Goal: Task Accomplishment & Management: Manage account settings

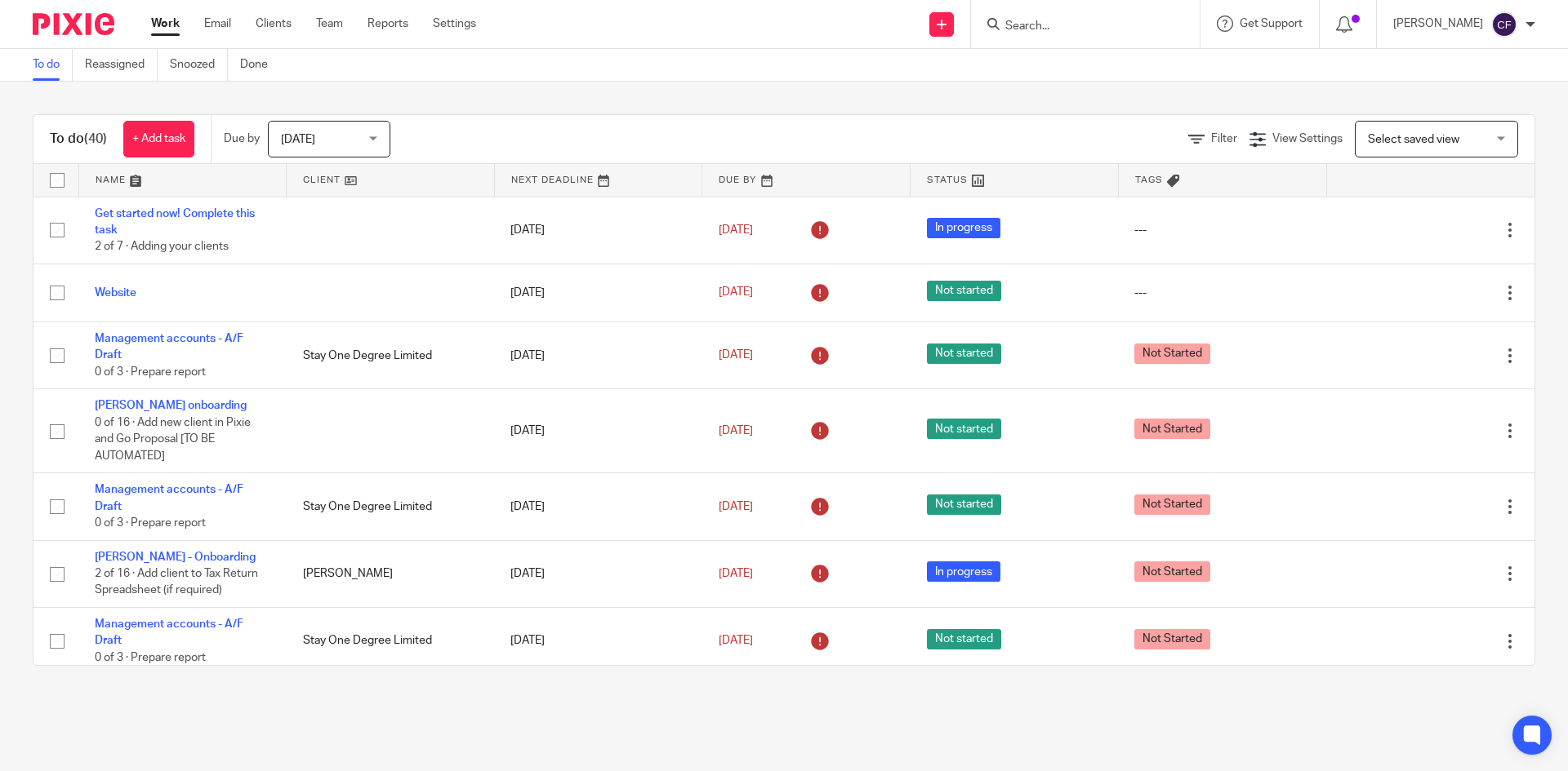
click at [286, 18] on link "Clients" at bounding box center [273, 23] width 36 height 16
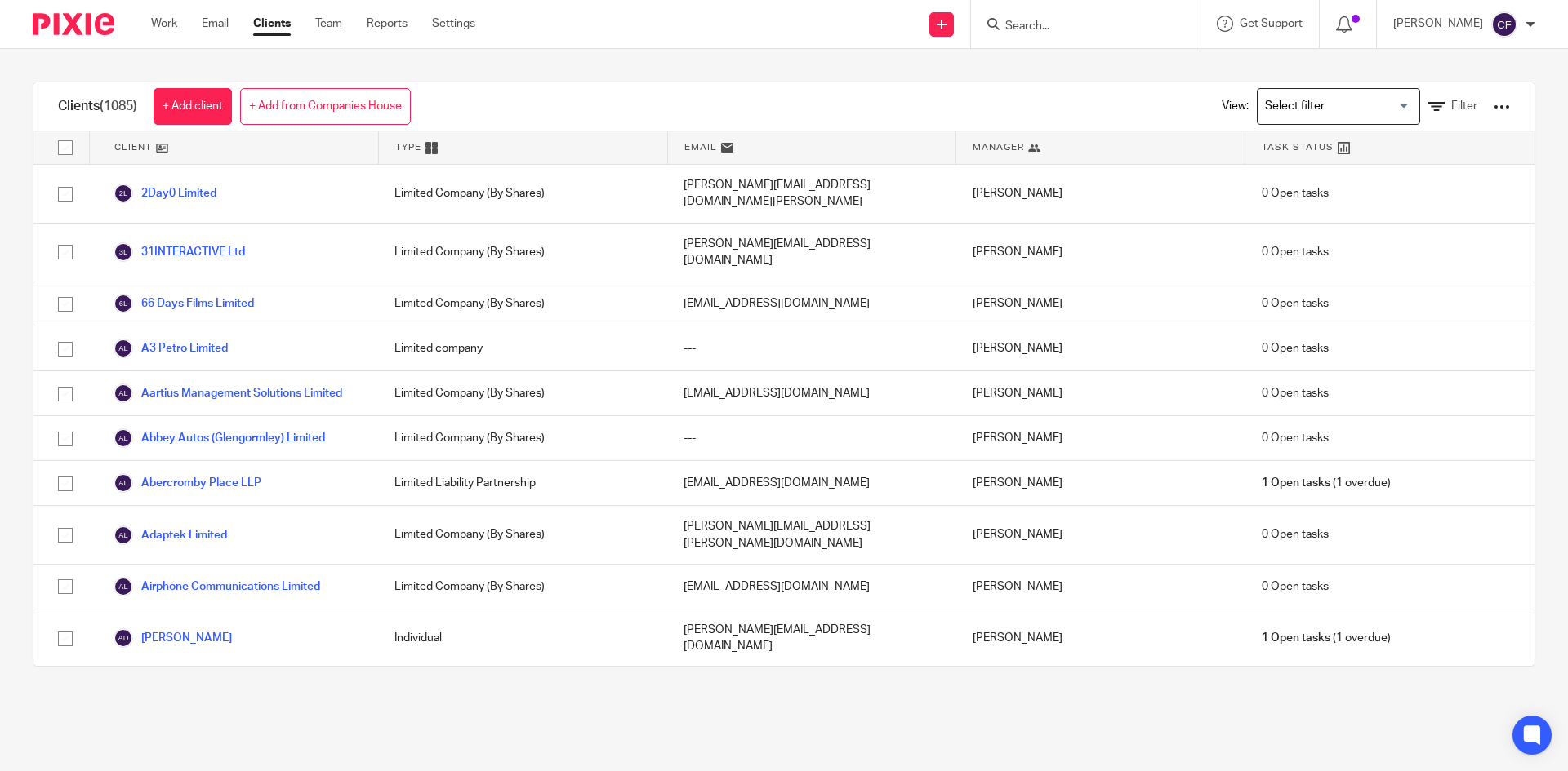
click at [1493, 105] on div at bounding box center [1501, 106] width 16 height 16
click at [1403, 168] on link "Update dates using Companies House" at bounding box center [1370, 168] width 227 height 24
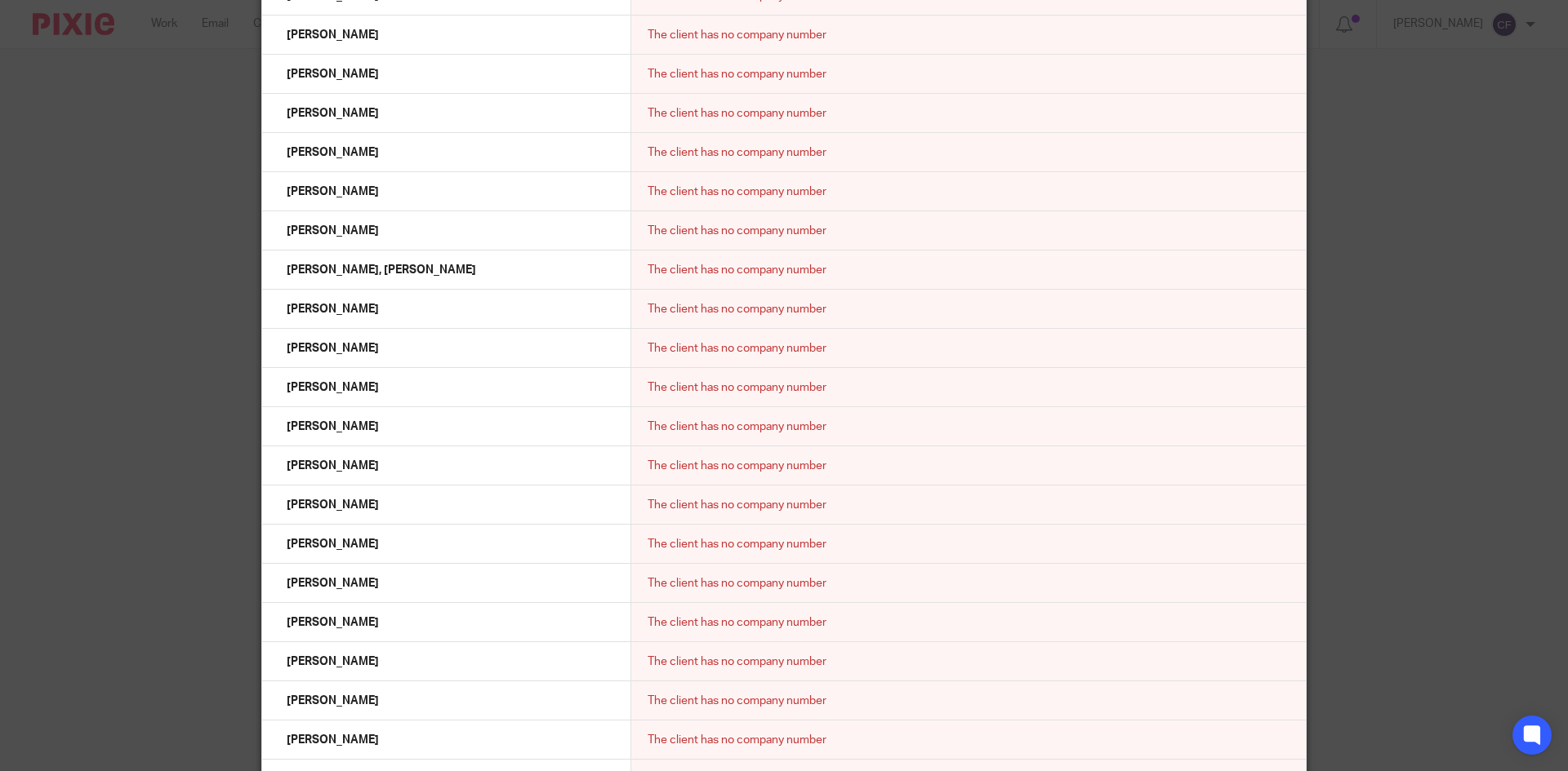
scroll to position [24413, 0]
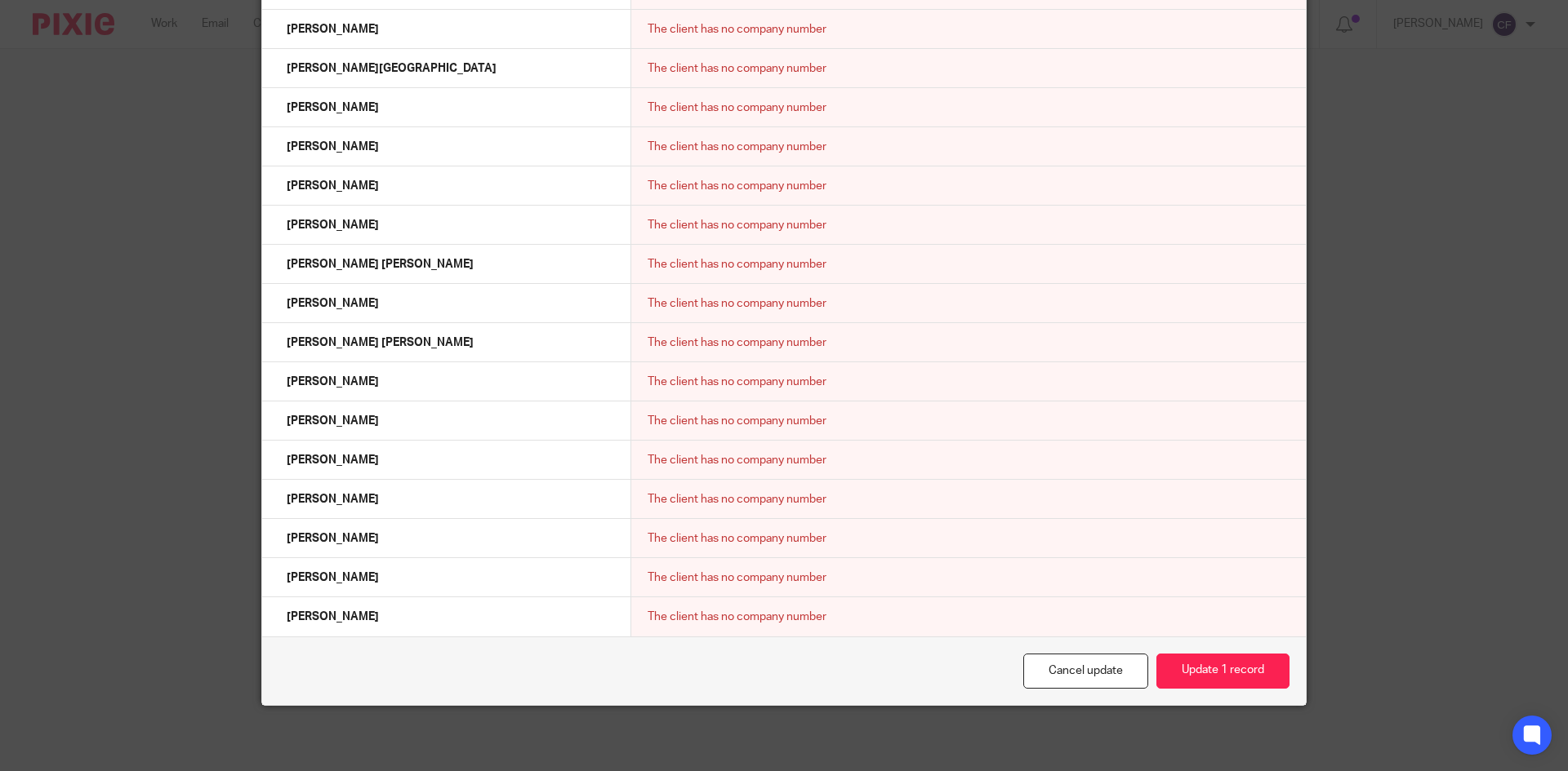
click at [1211, 673] on button "Update 1 record" at bounding box center [1223, 671] width 133 height 35
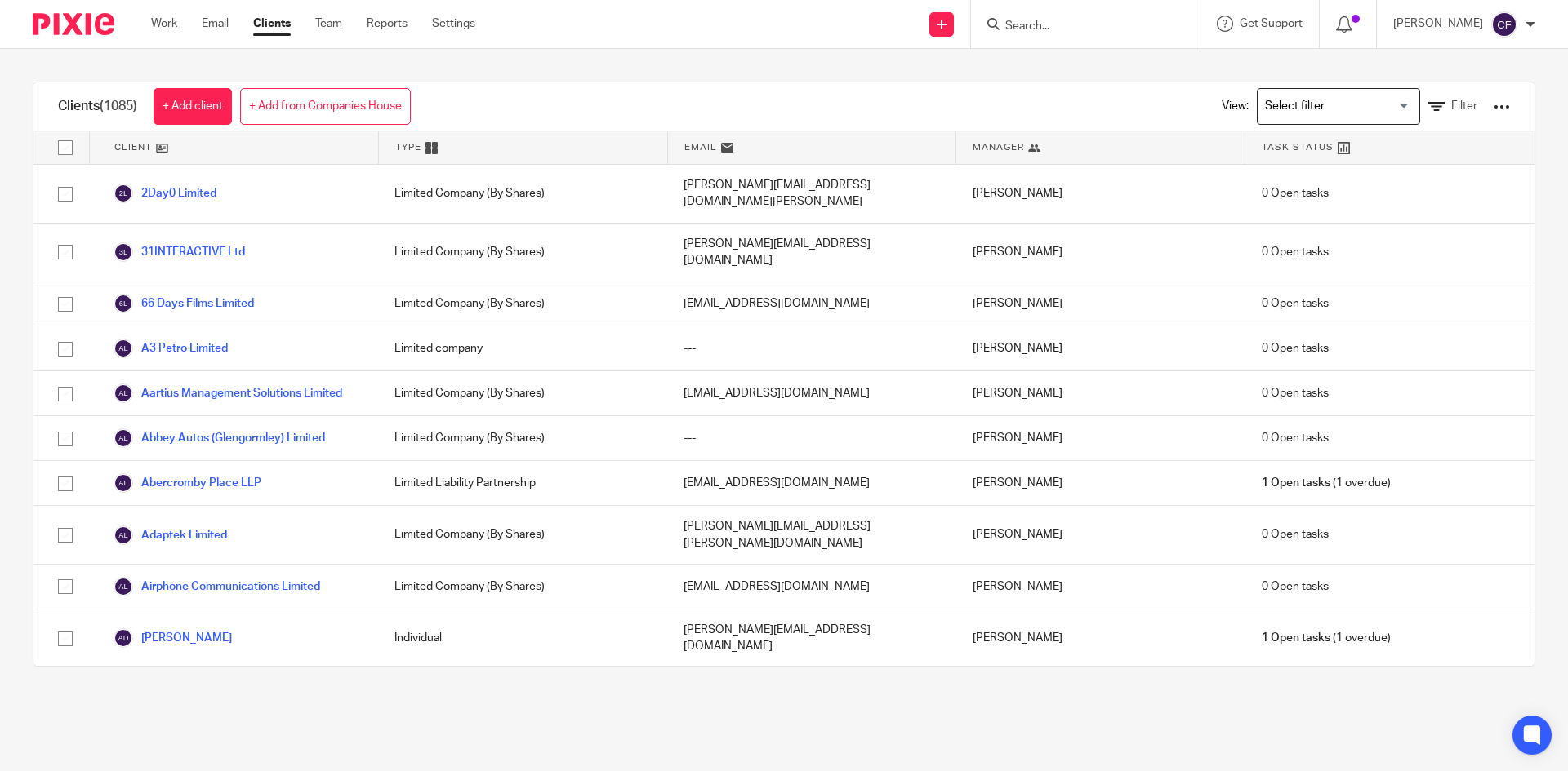
click at [1337, 106] on input "Search for option" at bounding box center [1335, 106] width 151 height 28
click at [1451, 104] on span "Filter" at bounding box center [1464, 106] width 26 height 12
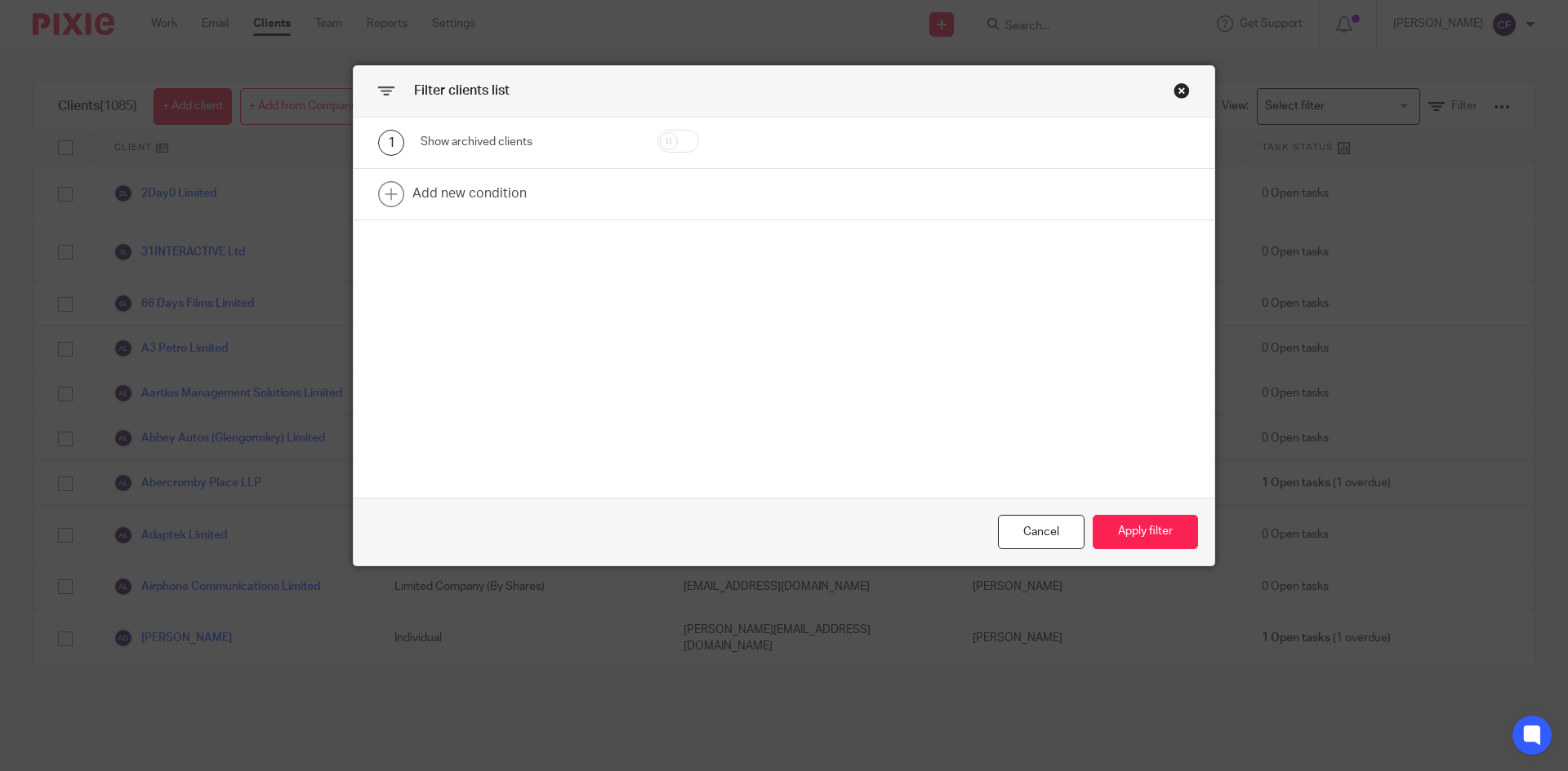
click at [482, 196] on link at bounding box center [784, 194] width 860 height 50
click at [483, 203] on div "Field" at bounding box center [512, 199] width 158 height 34
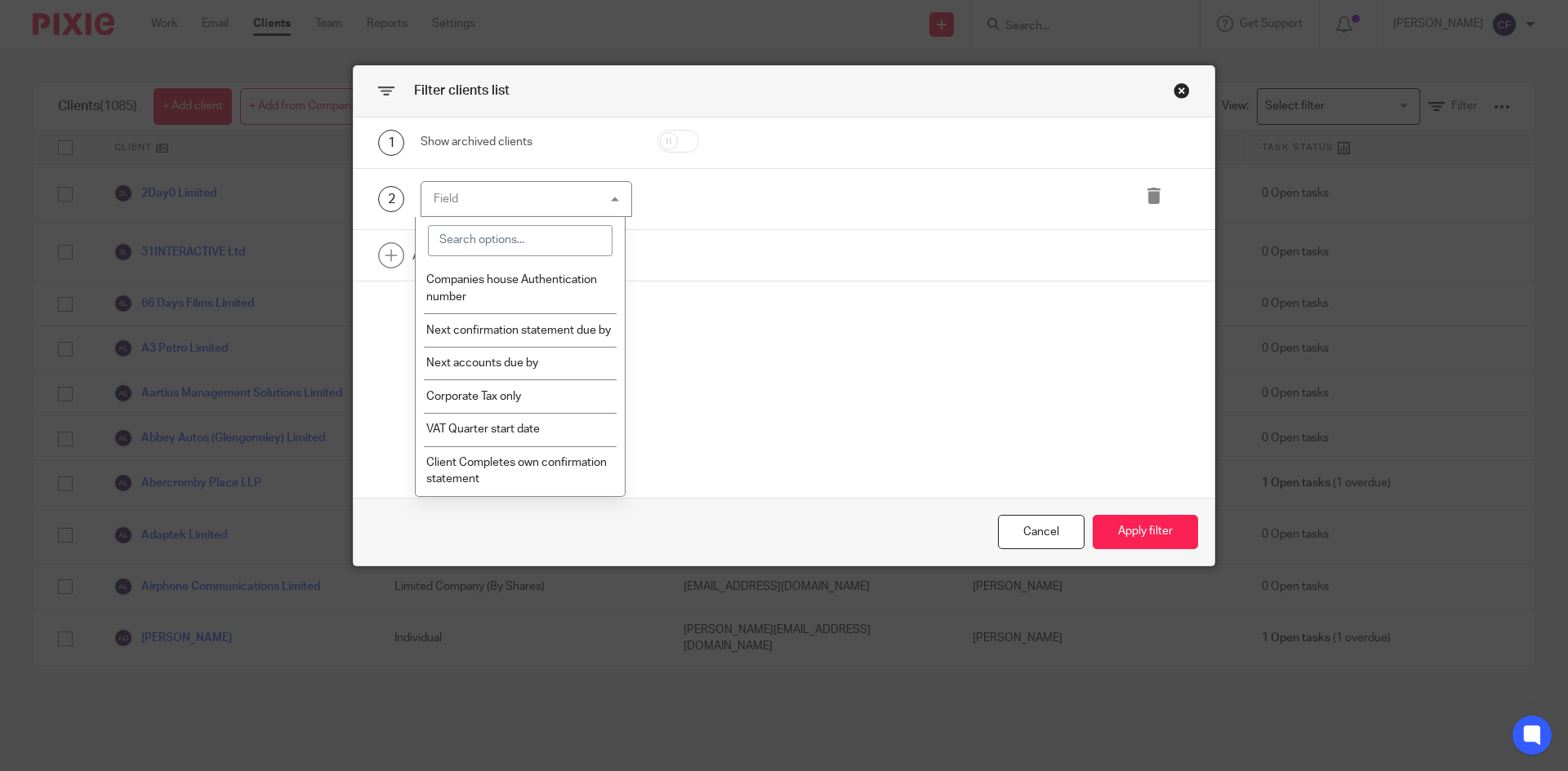
scroll to position [796, 0]
click at [509, 364] on span "Next accounts due by" at bounding box center [481, 364] width 112 height 12
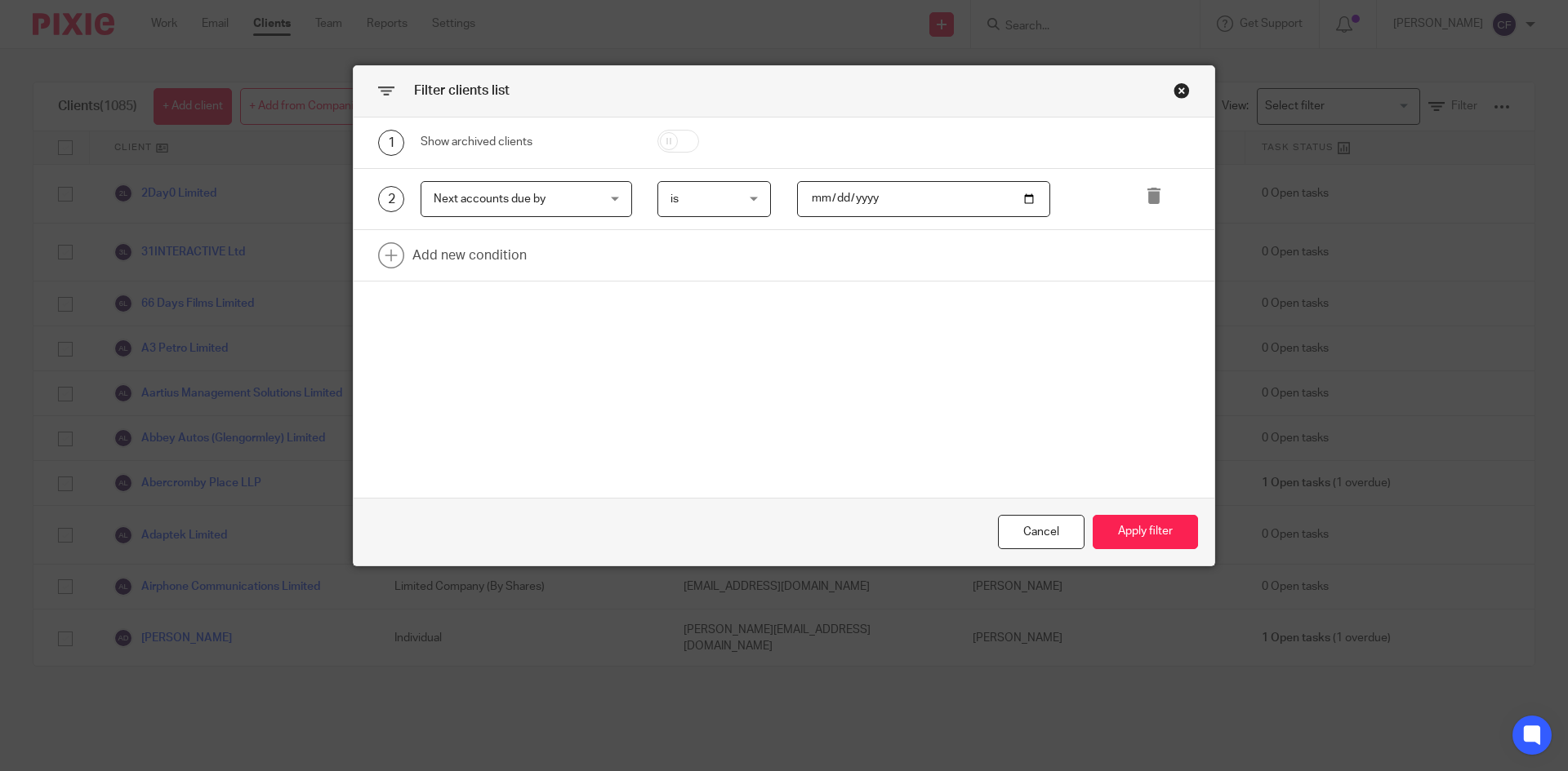
click at [728, 199] on span "is" at bounding box center [710, 199] width 80 height 34
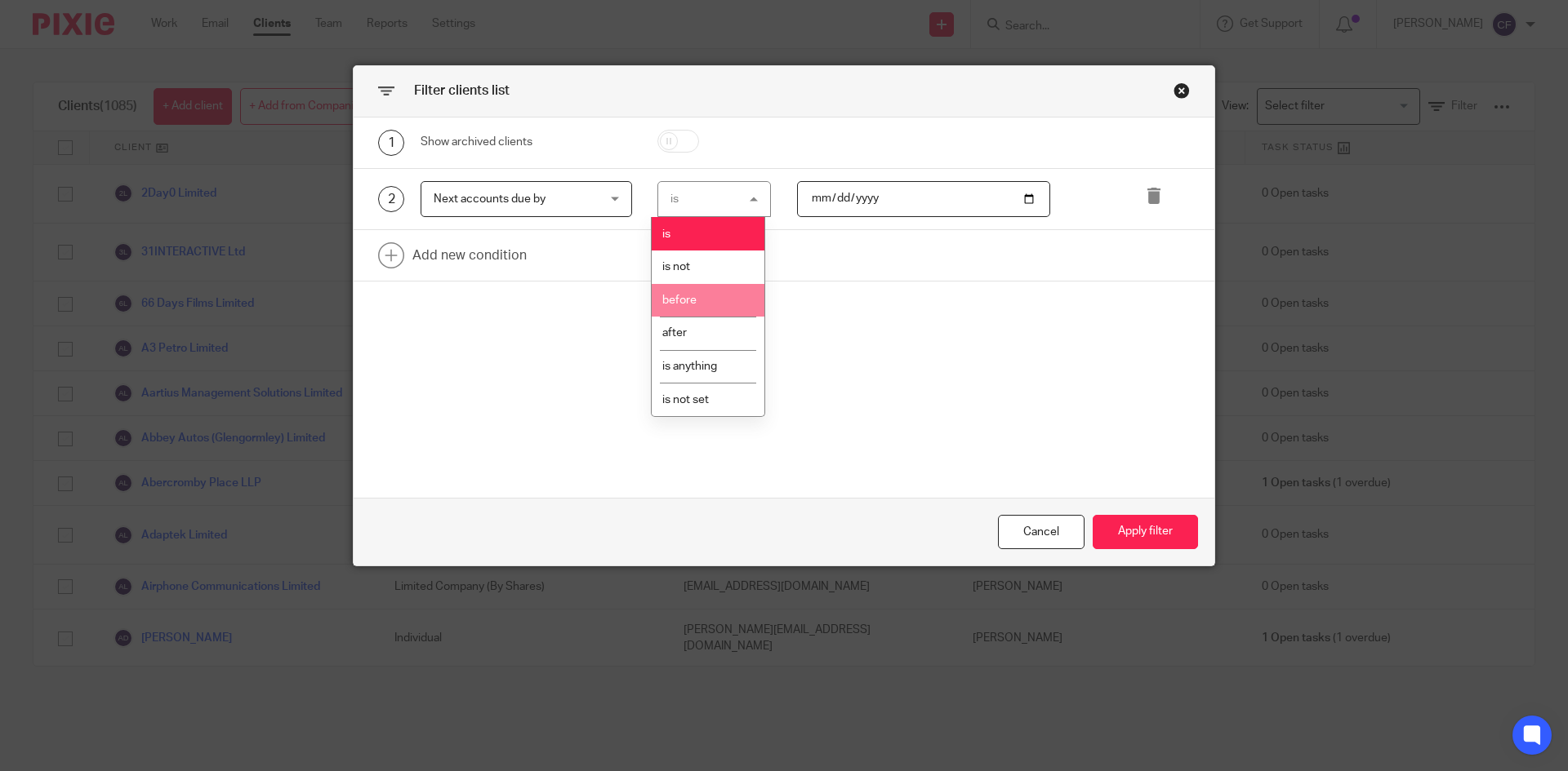
click at [704, 306] on li "before" at bounding box center [708, 301] width 112 height 34
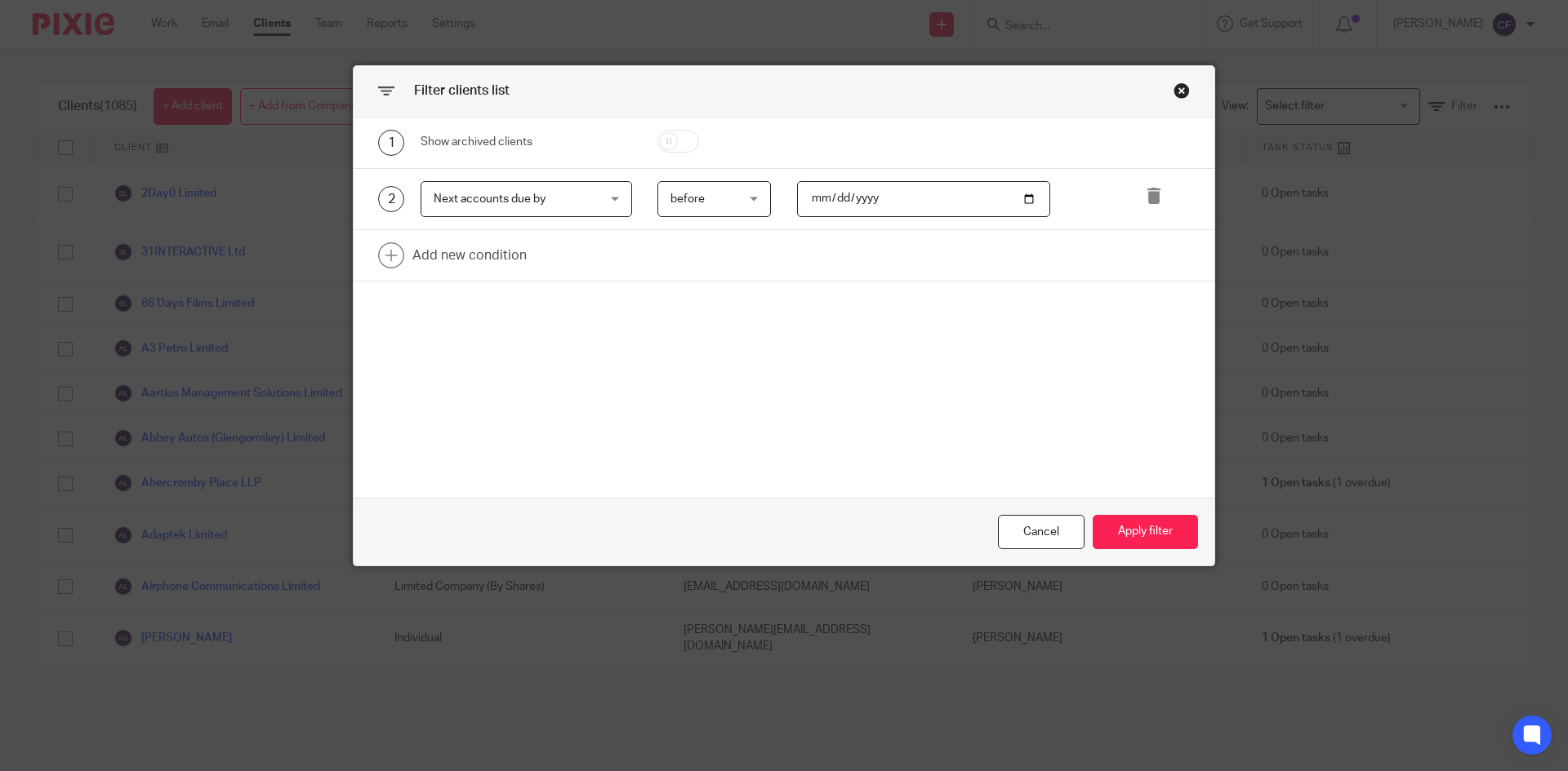
click at [1025, 200] on input "date" at bounding box center [923, 199] width 254 height 37
type input "[DATE]"
click at [1128, 541] on button "Apply filter" at bounding box center [1145, 532] width 106 height 35
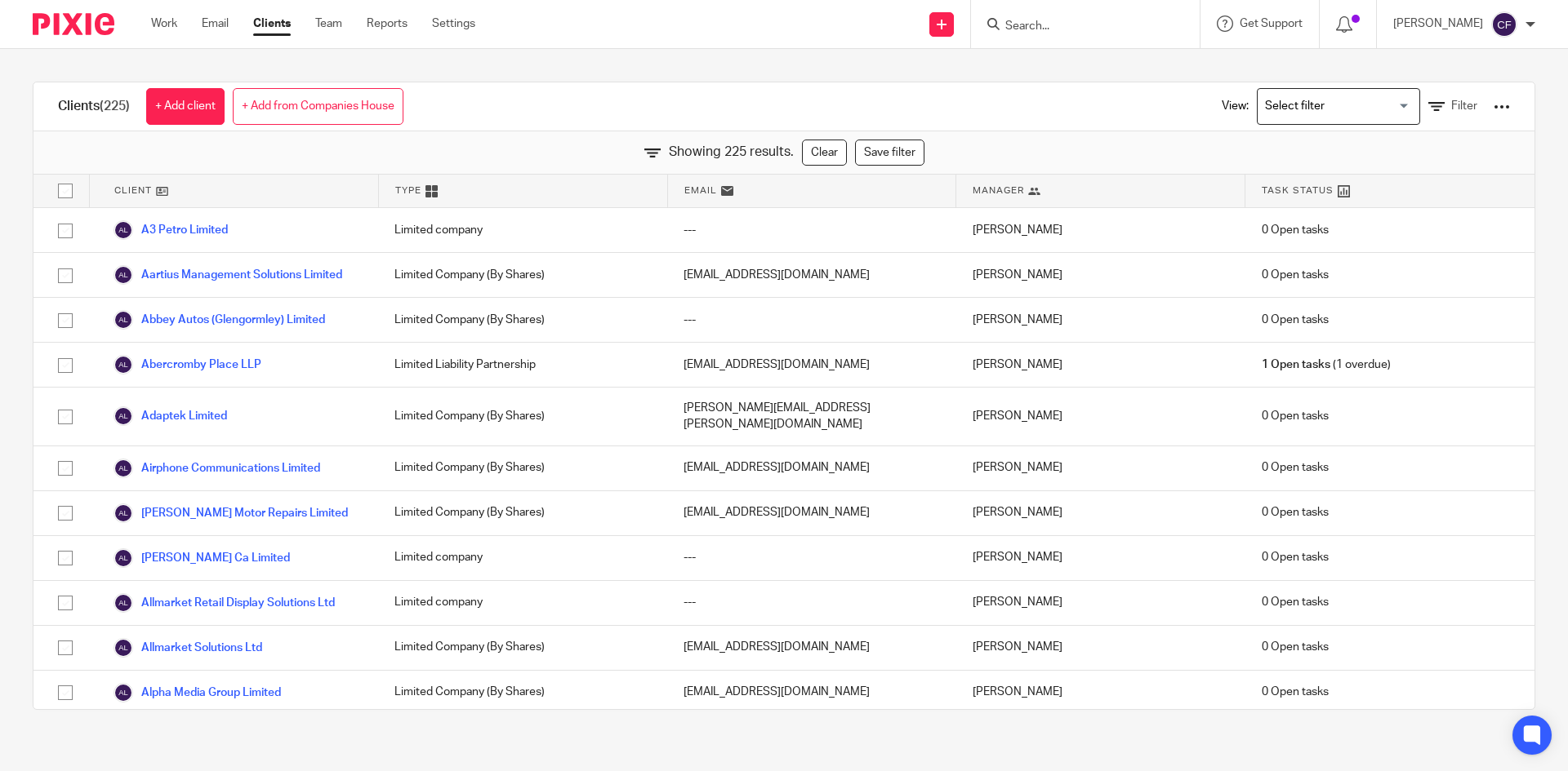
click at [1493, 108] on div at bounding box center [1501, 106] width 16 height 16
click at [1069, 31] on div at bounding box center [1085, 23] width 229 height 48
click at [1109, 49] on div "Clients (225) + Add client + Add from Companies House View: Loading... Filter S…" at bounding box center [784, 396] width 1568 height 694
drag, startPoint x: 1028, startPoint y: 41, endPoint x: 1037, endPoint y: 28, distance: 15.8
click at [1030, 38] on div at bounding box center [1085, 23] width 229 height 48
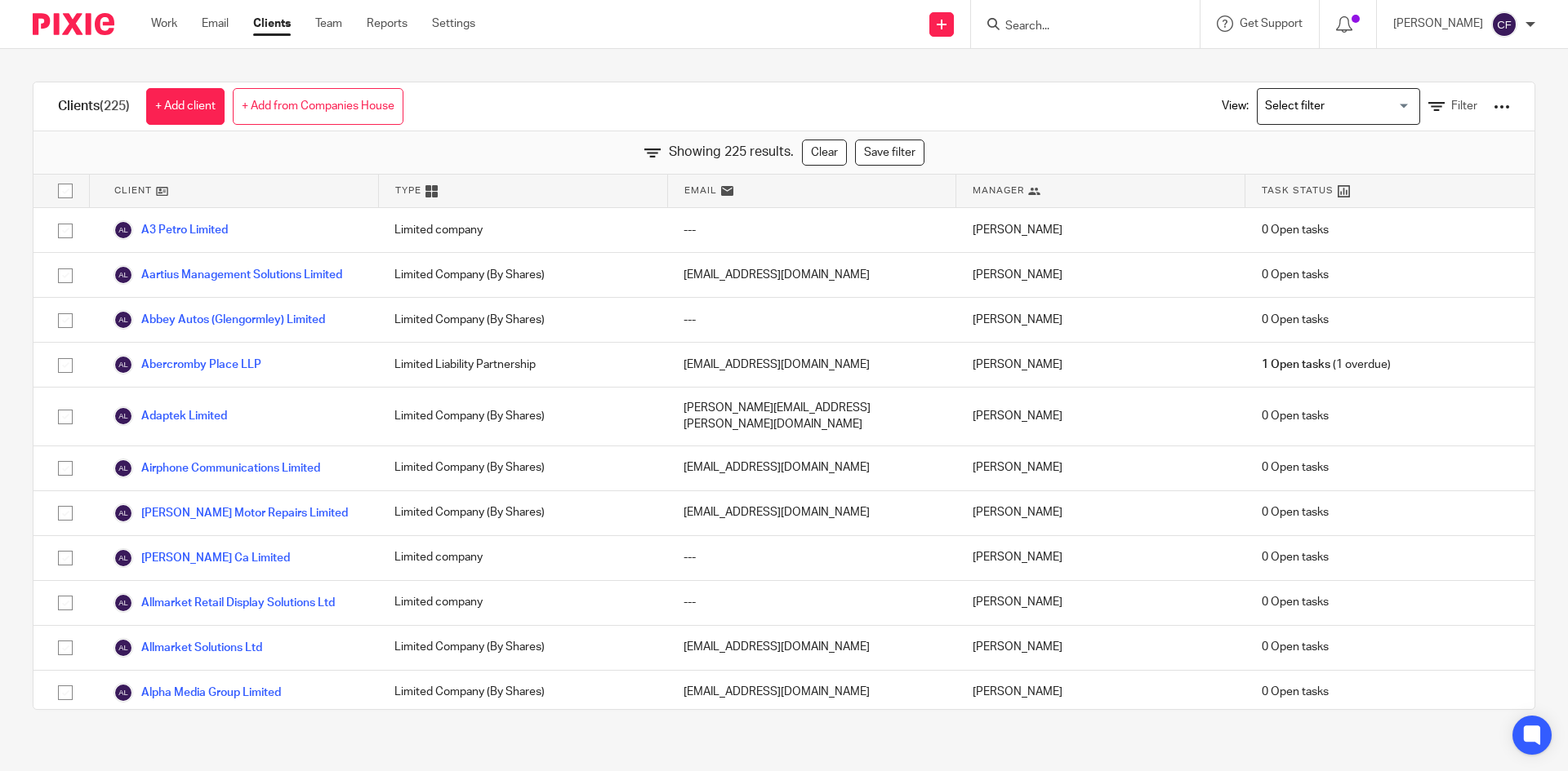
click at [1037, 28] on input "Search" at bounding box center [1077, 27] width 147 height 15
type input "tip"
click at [1109, 59] on link at bounding box center [1102, 63] width 203 height 24
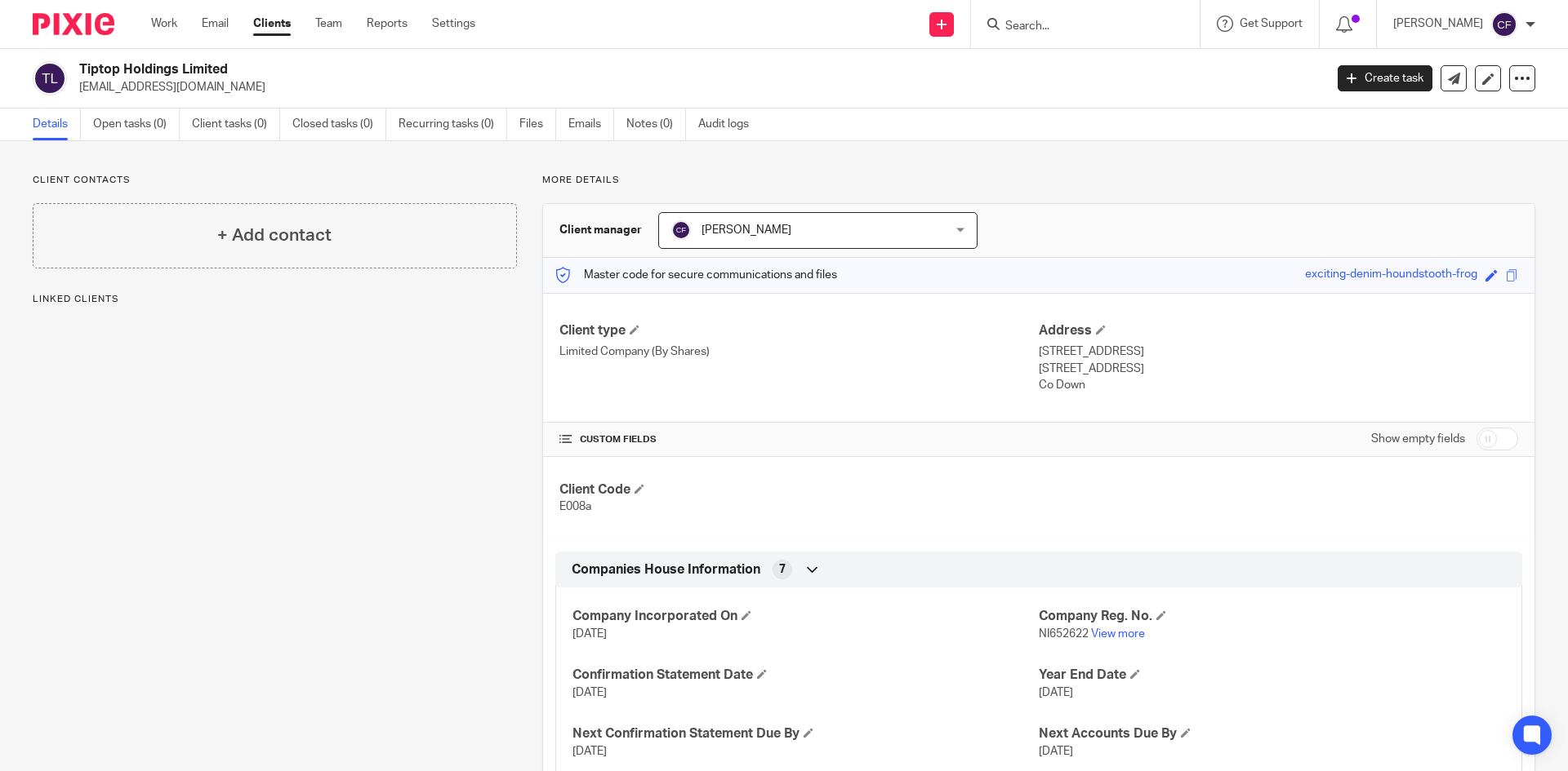
click at [1509, 86] on div at bounding box center [1522, 78] width 26 height 26
click at [1435, 187] on button "Archive client" at bounding box center [1420, 189] width 180 height 21
click at [1057, 23] on input "Search" at bounding box center [1077, 27] width 147 height 15
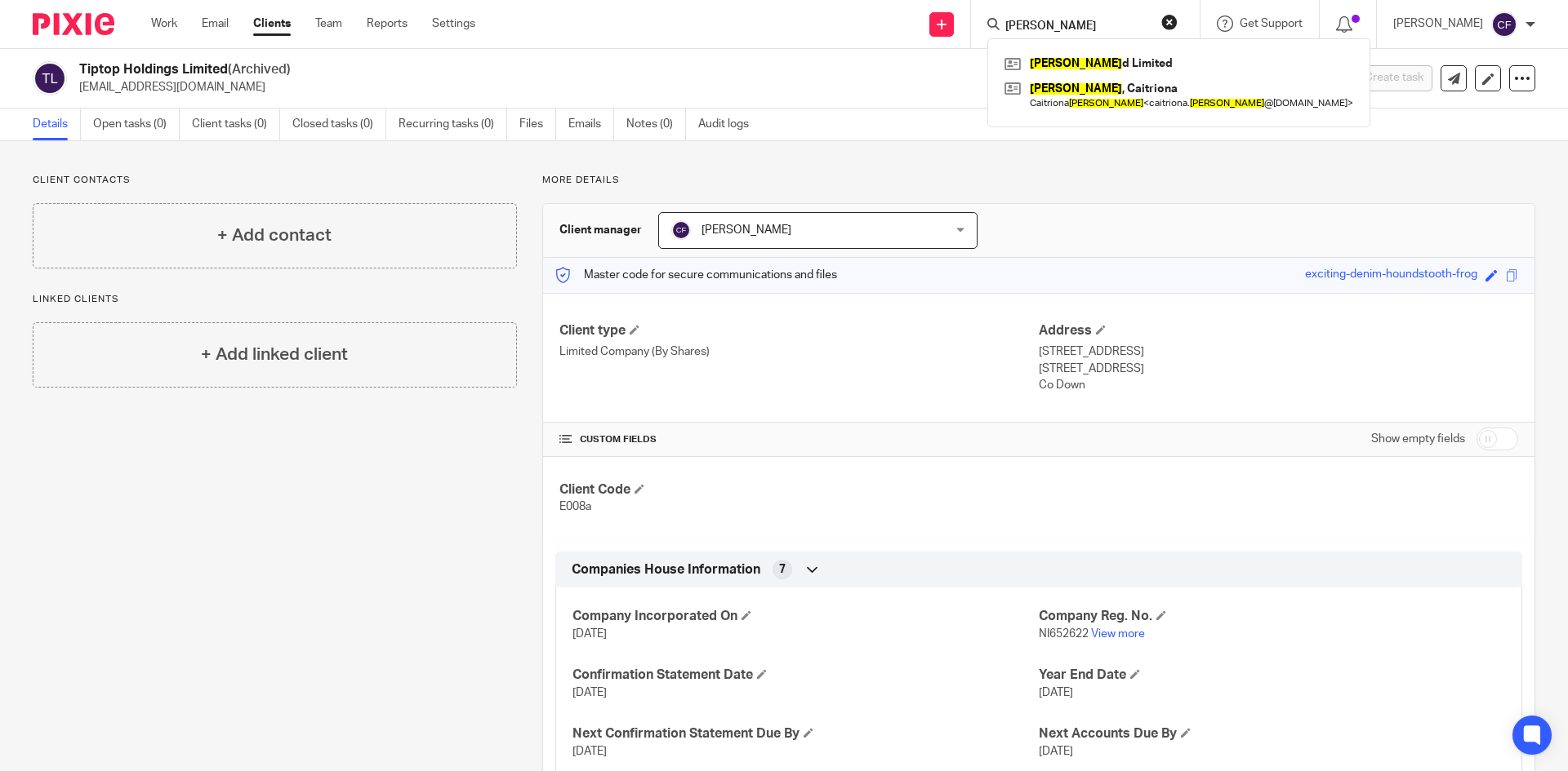
type input "keelan"
click at [1089, 65] on link at bounding box center [1179, 63] width 357 height 24
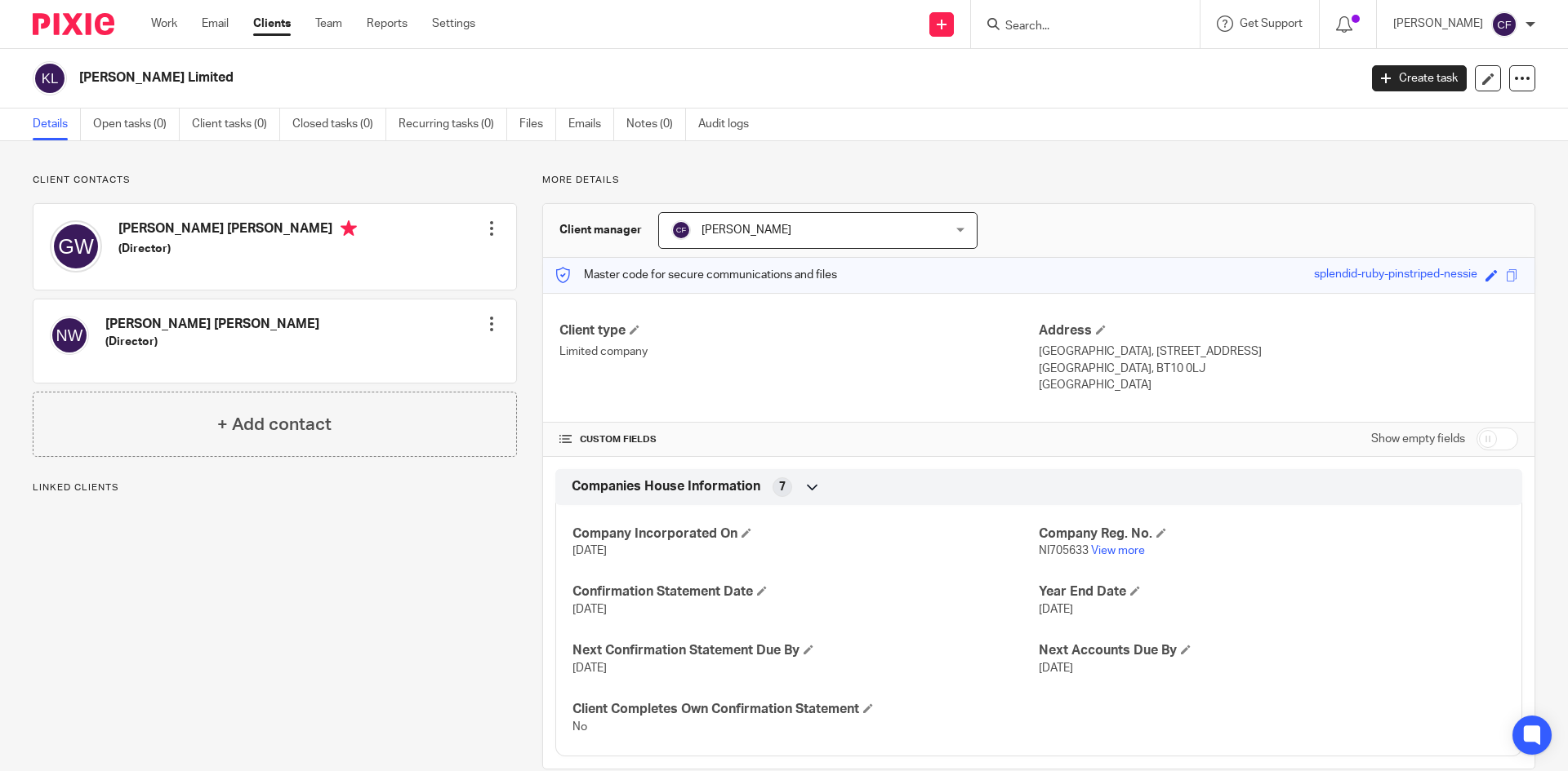
click at [1514, 80] on icon at bounding box center [1522, 78] width 16 height 16
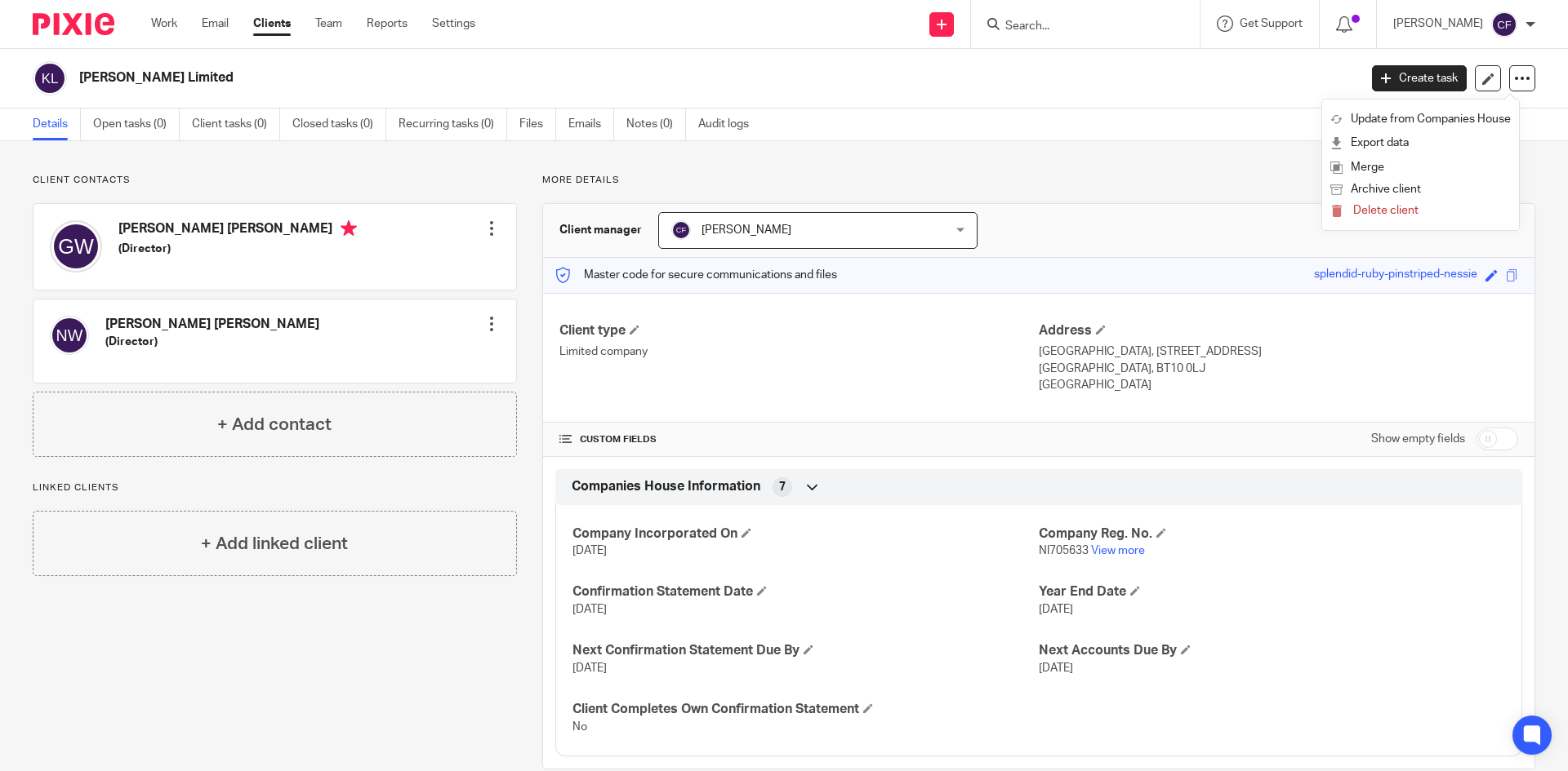
click at [1400, 189] on button "Archive client" at bounding box center [1420, 189] width 180 height 21
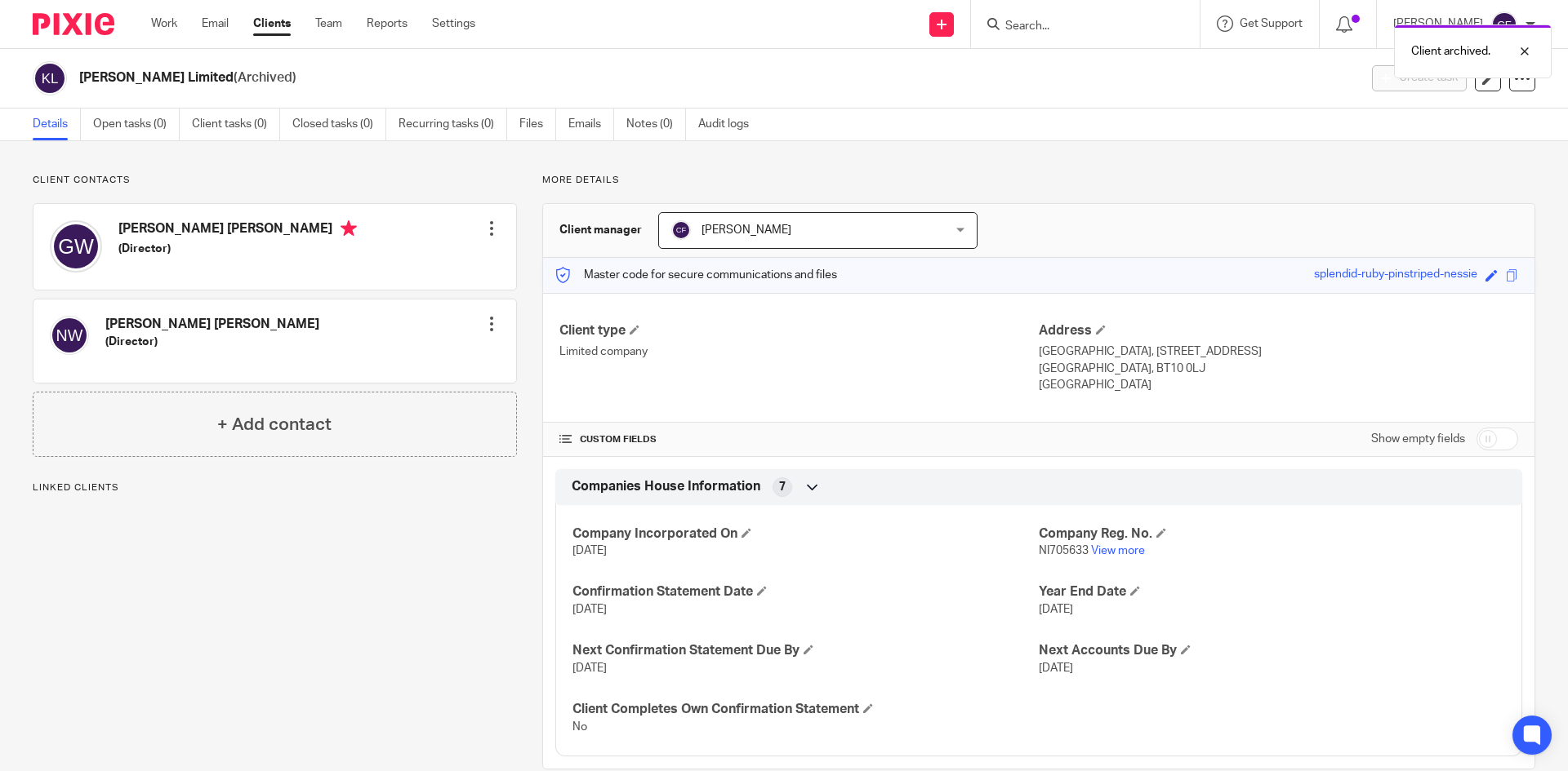
click at [1103, 24] on div "Client archived." at bounding box center [1167, 47] width 767 height 62
drag, startPoint x: 1070, startPoint y: 24, endPoint x: 1058, endPoint y: 26, distance: 12.2
click at [1064, 25] on div "Client archived." at bounding box center [1167, 47] width 767 height 62
click at [1027, 20] on div "Client archived." at bounding box center [1167, 47] width 767 height 62
drag, startPoint x: 1035, startPoint y: 22, endPoint x: 1044, endPoint y: 27, distance: 10.3
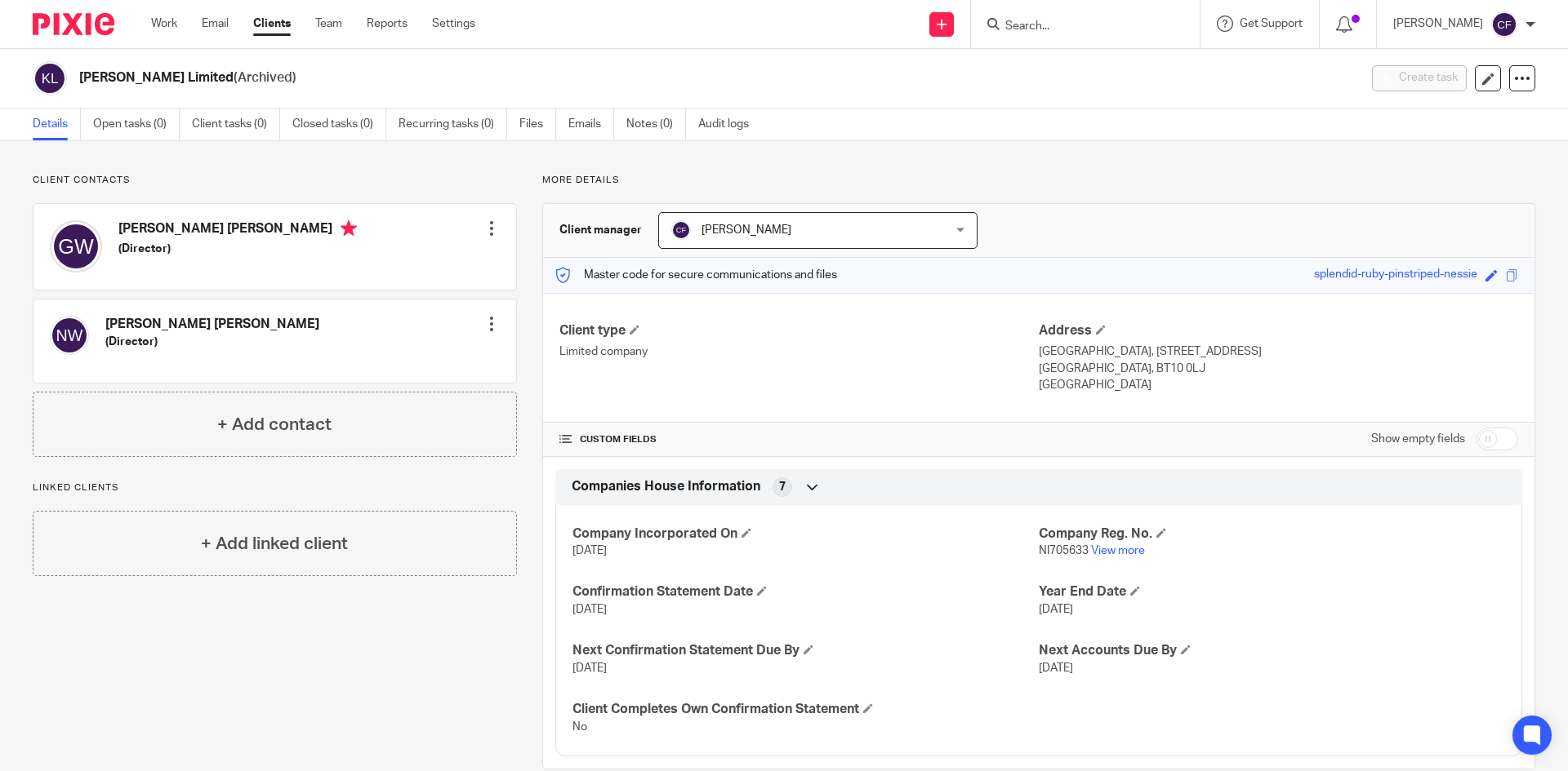
click at [1039, 25] on div "Client archived." at bounding box center [1167, 47] width 767 height 62
click at [1046, 25] on input "Search" at bounding box center [1077, 27] width 147 height 15
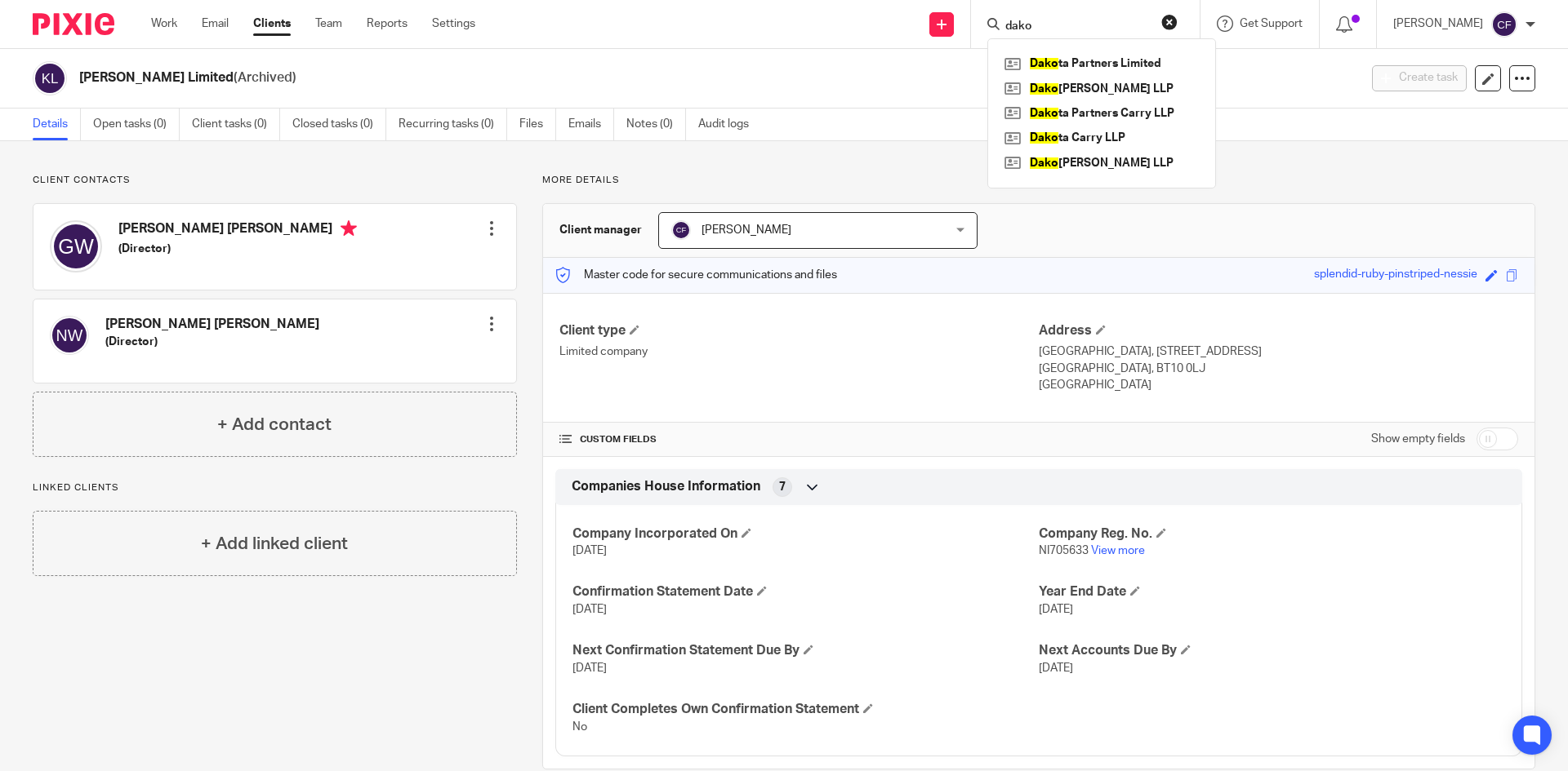
type input "dako"
click at [1109, 91] on link at bounding box center [1102, 89] width 203 height 24
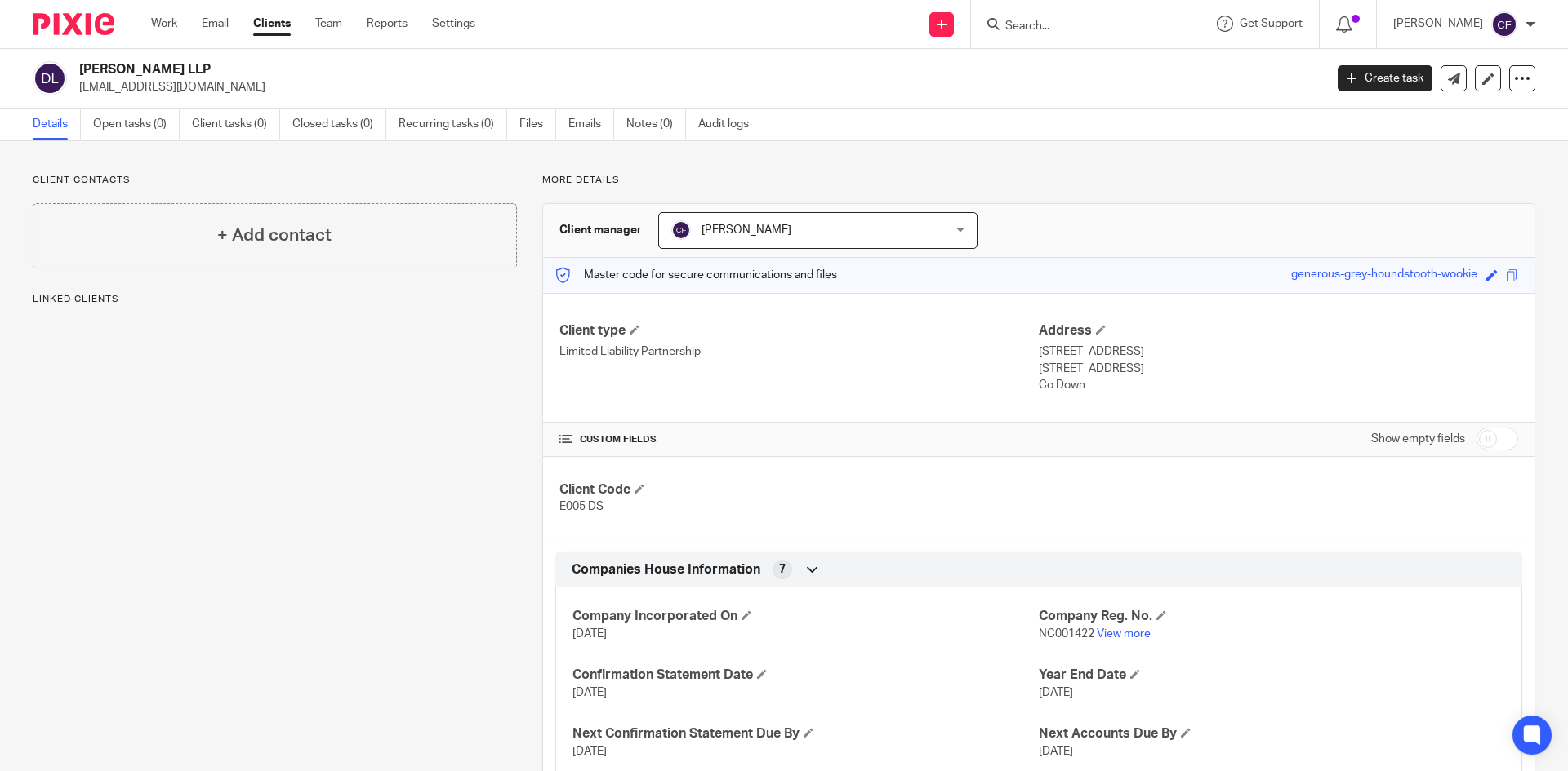
click at [1514, 81] on icon at bounding box center [1522, 78] width 16 height 16
click at [1446, 185] on button "Archive client" at bounding box center [1420, 189] width 180 height 21
click at [1076, 24] on input "Search" at bounding box center [1077, 27] width 147 height 15
type input "rdx"
click button "submit" at bounding box center [0, 0] width 0 height 0
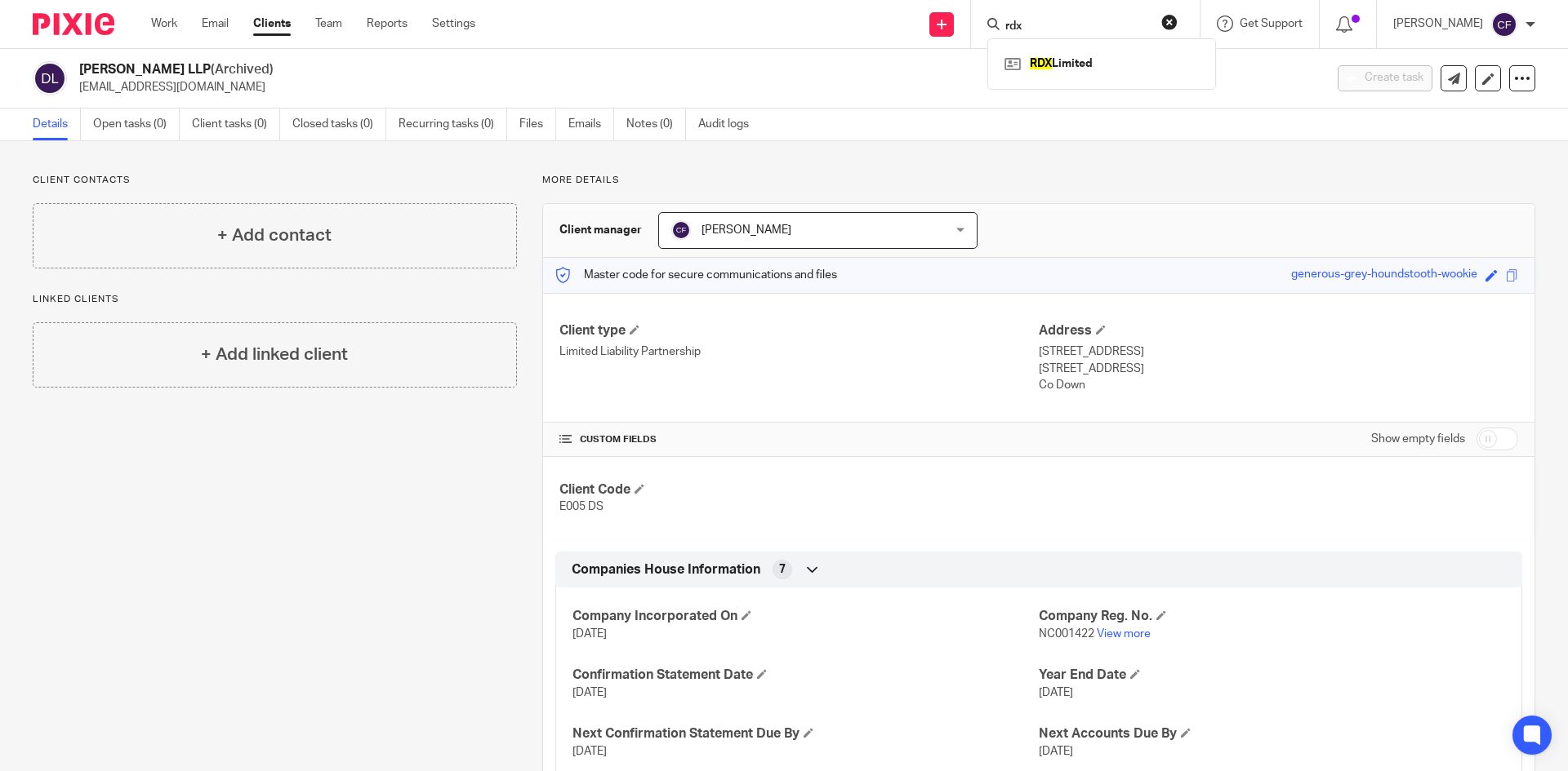
click at [1147, 70] on link at bounding box center [1102, 63] width 203 height 24
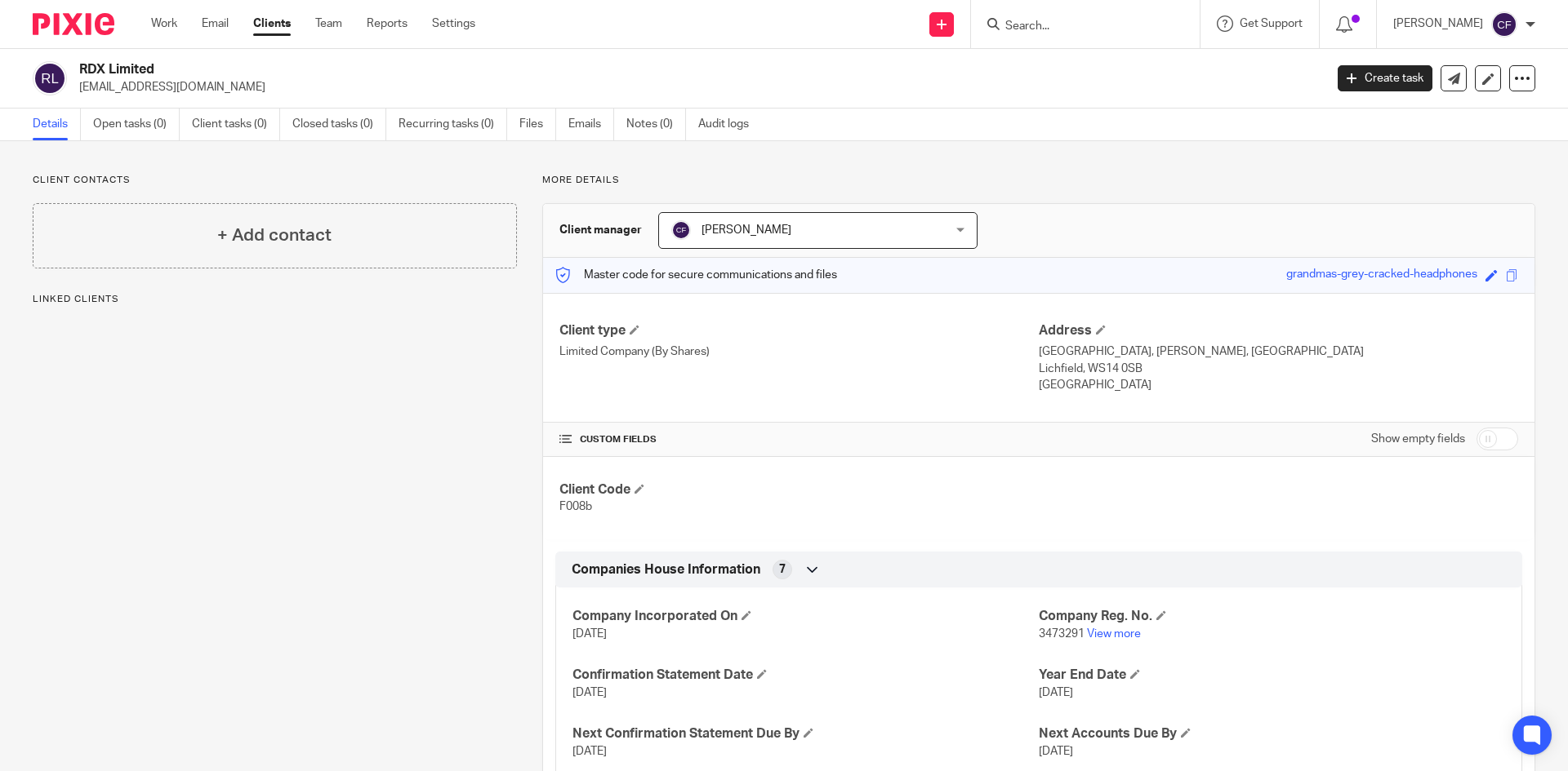
click at [1514, 81] on icon at bounding box center [1522, 78] width 16 height 16
click at [1400, 190] on button "Archive client" at bounding box center [1420, 189] width 180 height 21
click at [267, 27] on link "Clients" at bounding box center [272, 23] width 38 height 16
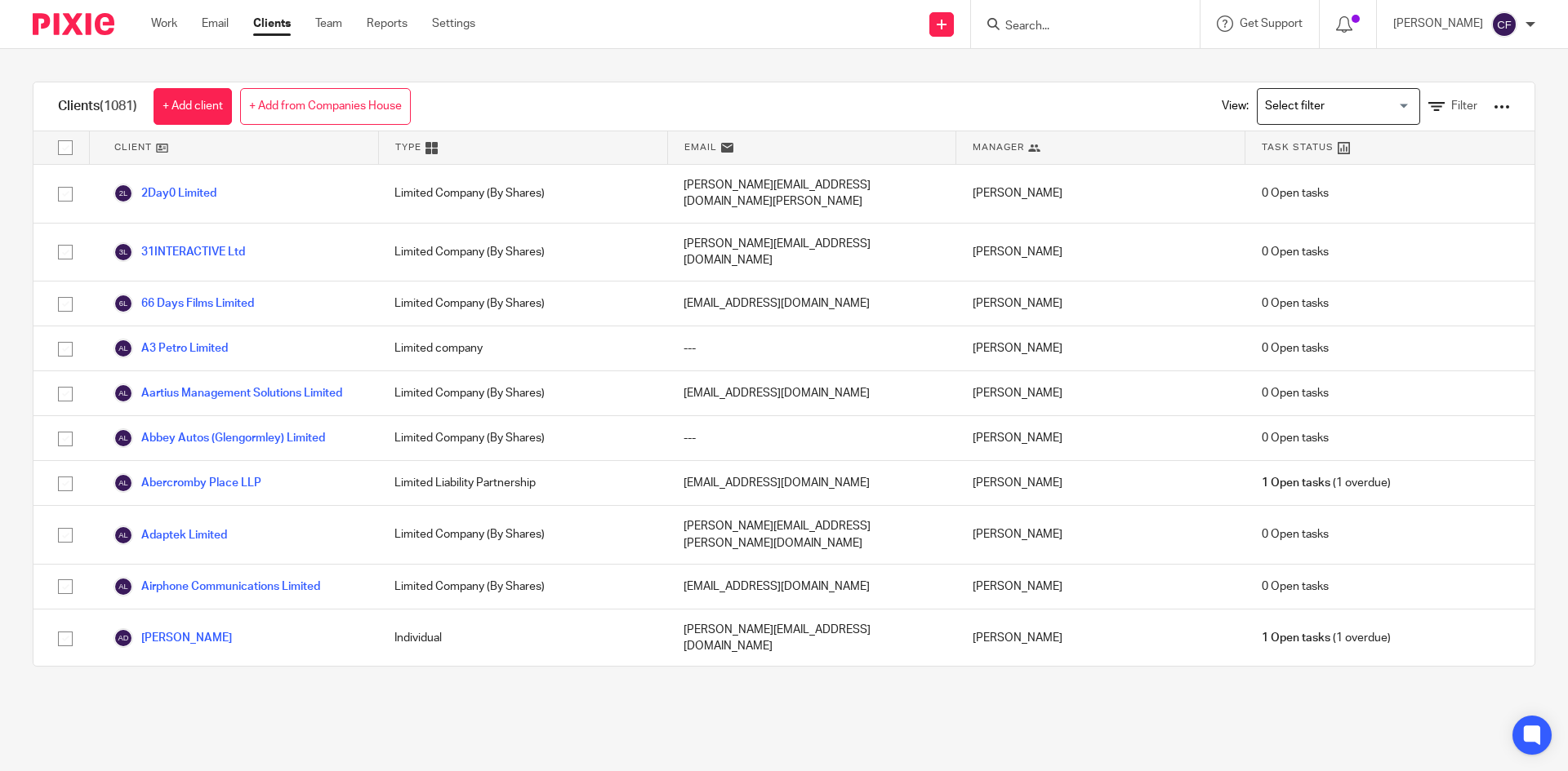
click at [1329, 101] on input "Search for option" at bounding box center [1335, 106] width 151 height 28
drag, startPoint x: 1449, startPoint y: 116, endPoint x: 1429, endPoint y: 96, distance: 28.3
click at [1431, 98] on div "View: Loading... [DATE] Filter" at bounding box center [1353, 106] width 313 height 48
click at [1428, 102] on link "Filter" at bounding box center [1452, 106] width 49 height 17
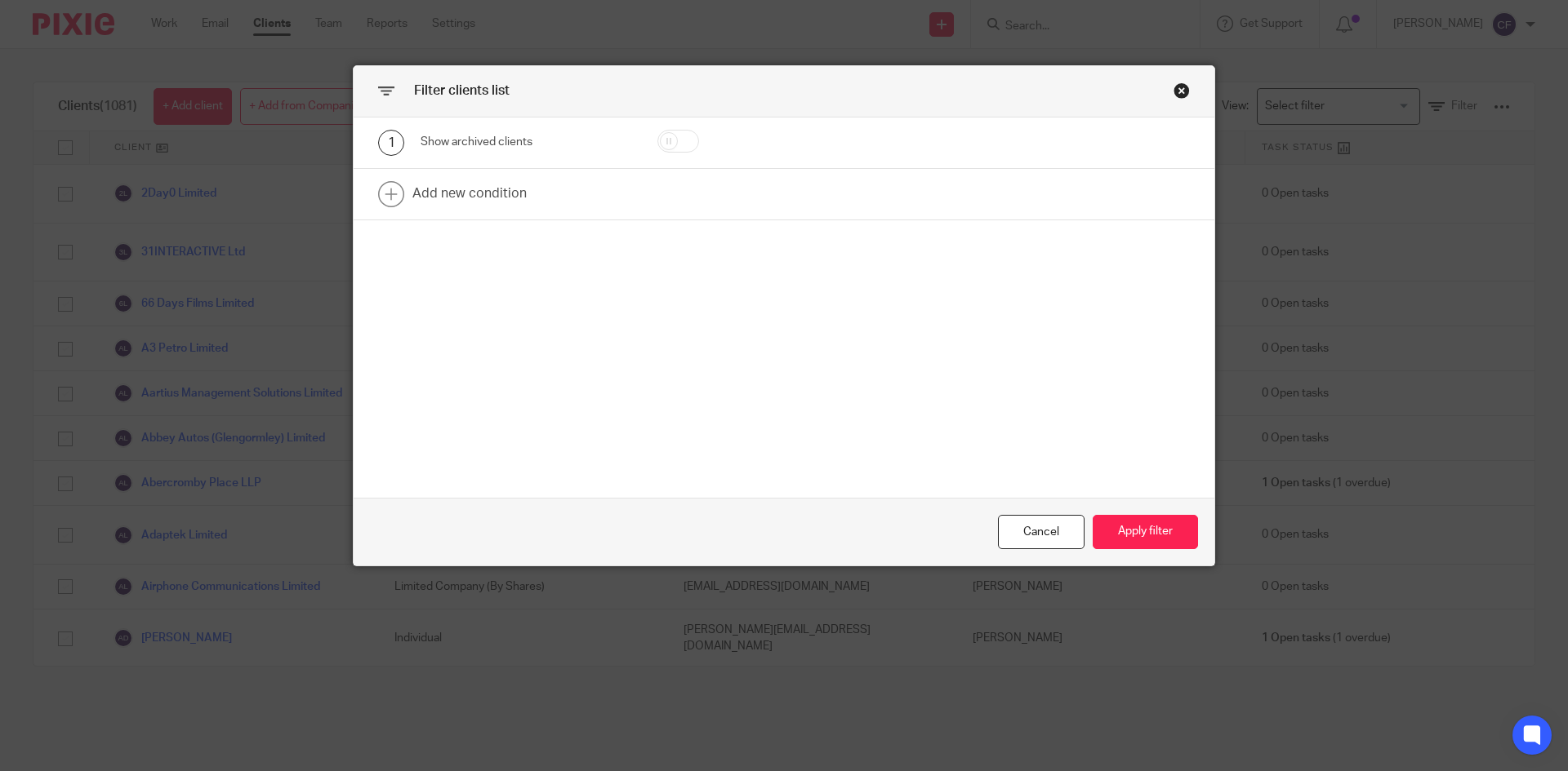
click at [484, 199] on link at bounding box center [784, 194] width 860 height 50
click at [486, 199] on div "Field" at bounding box center [512, 199] width 158 height 34
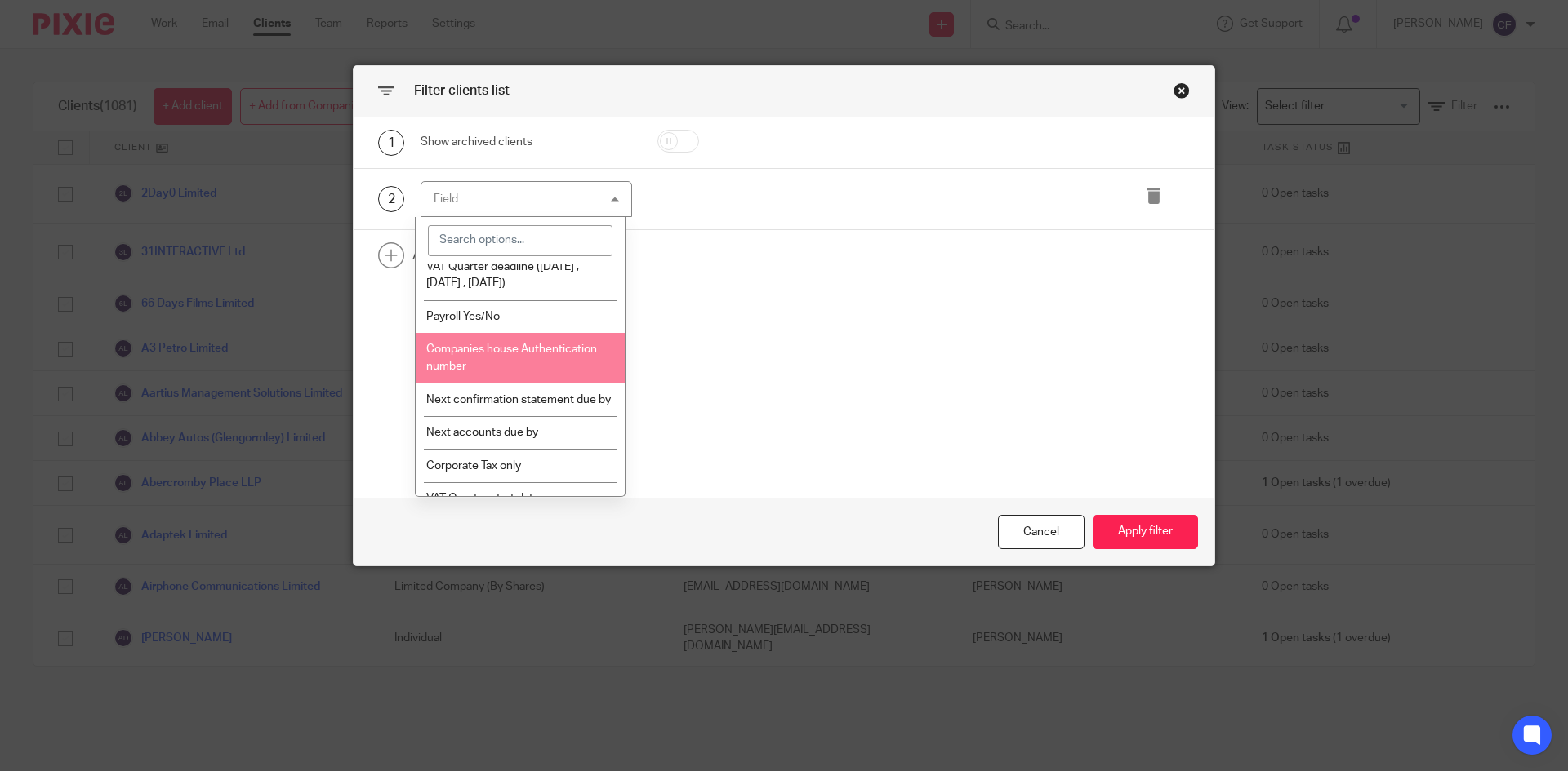
scroll to position [796, 0]
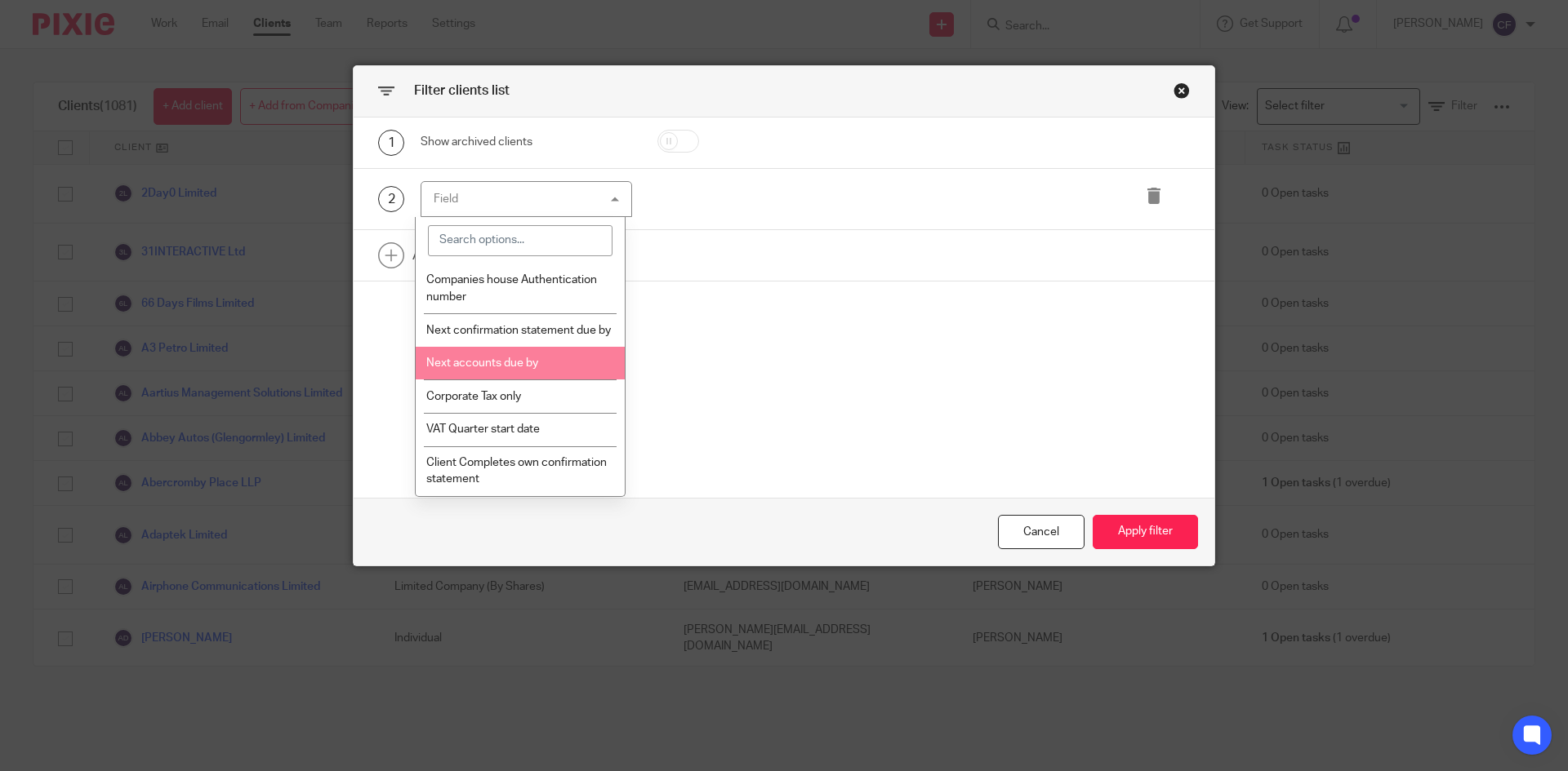
click at [506, 364] on span "Next accounts due by" at bounding box center [481, 364] width 112 height 12
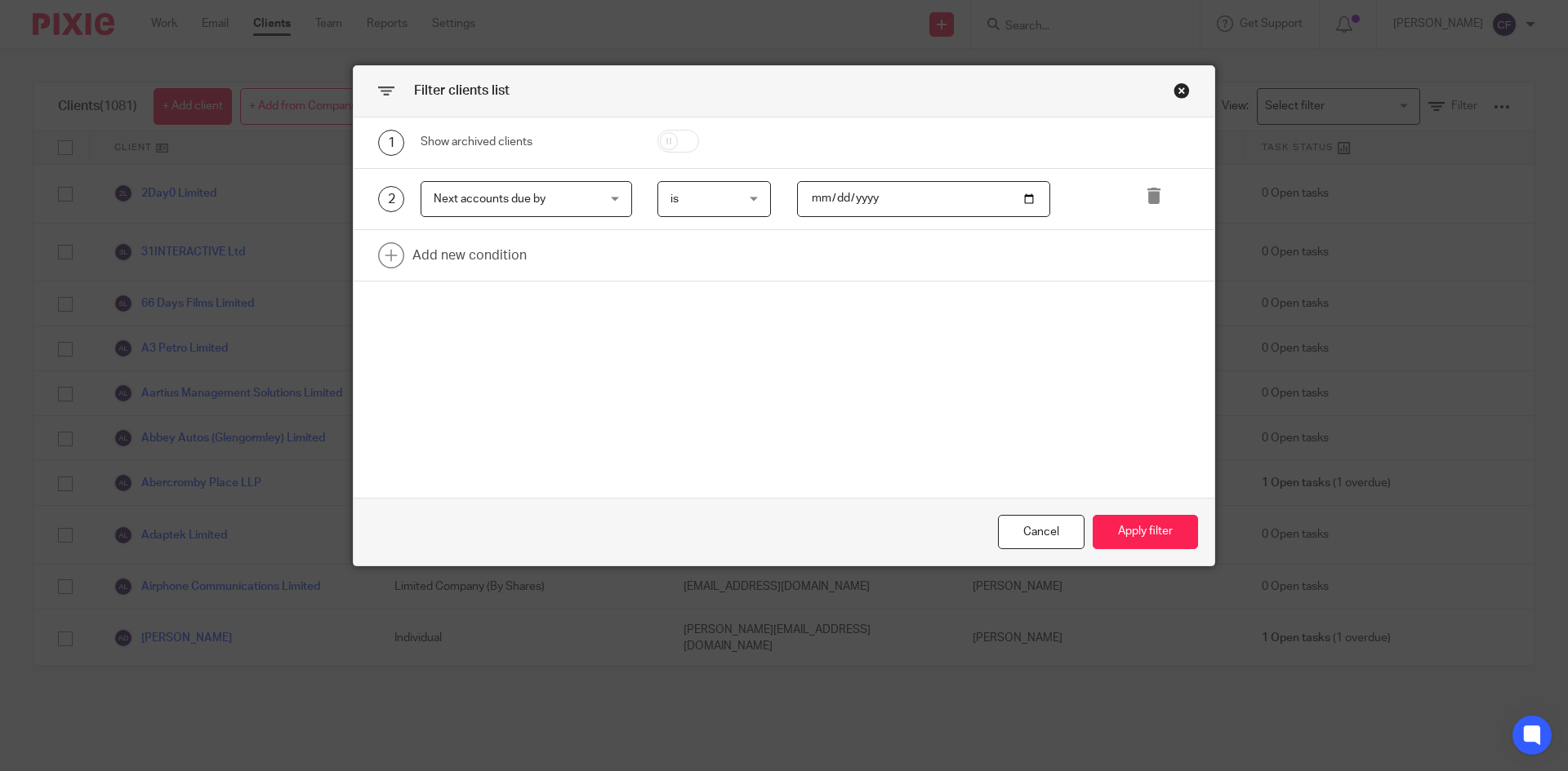
click at [716, 202] on span "is" at bounding box center [710, 199] width 80 height 34
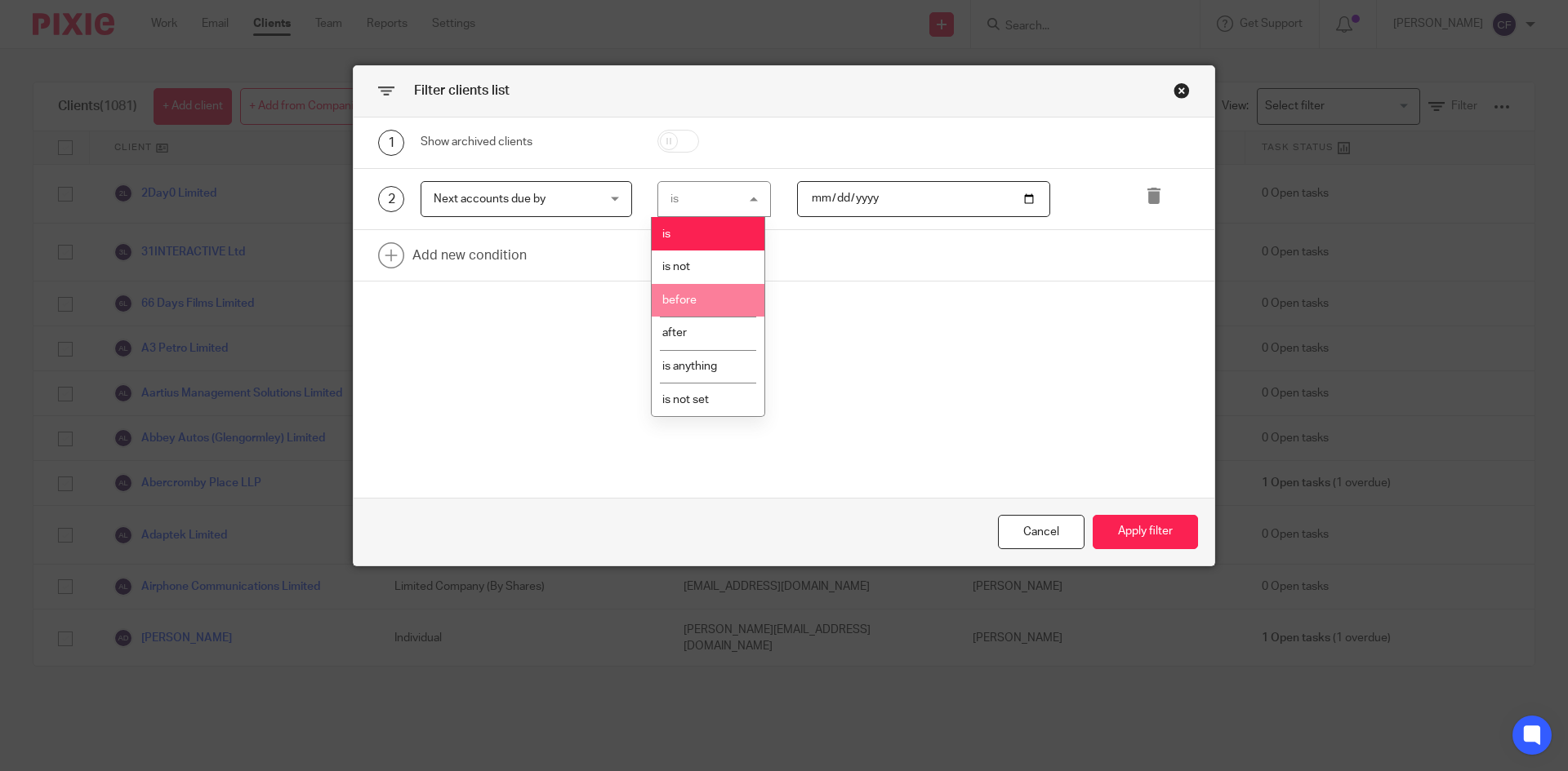
click at [686, 312] on li "before" at bounding box center [708, 301] width 112 height 34
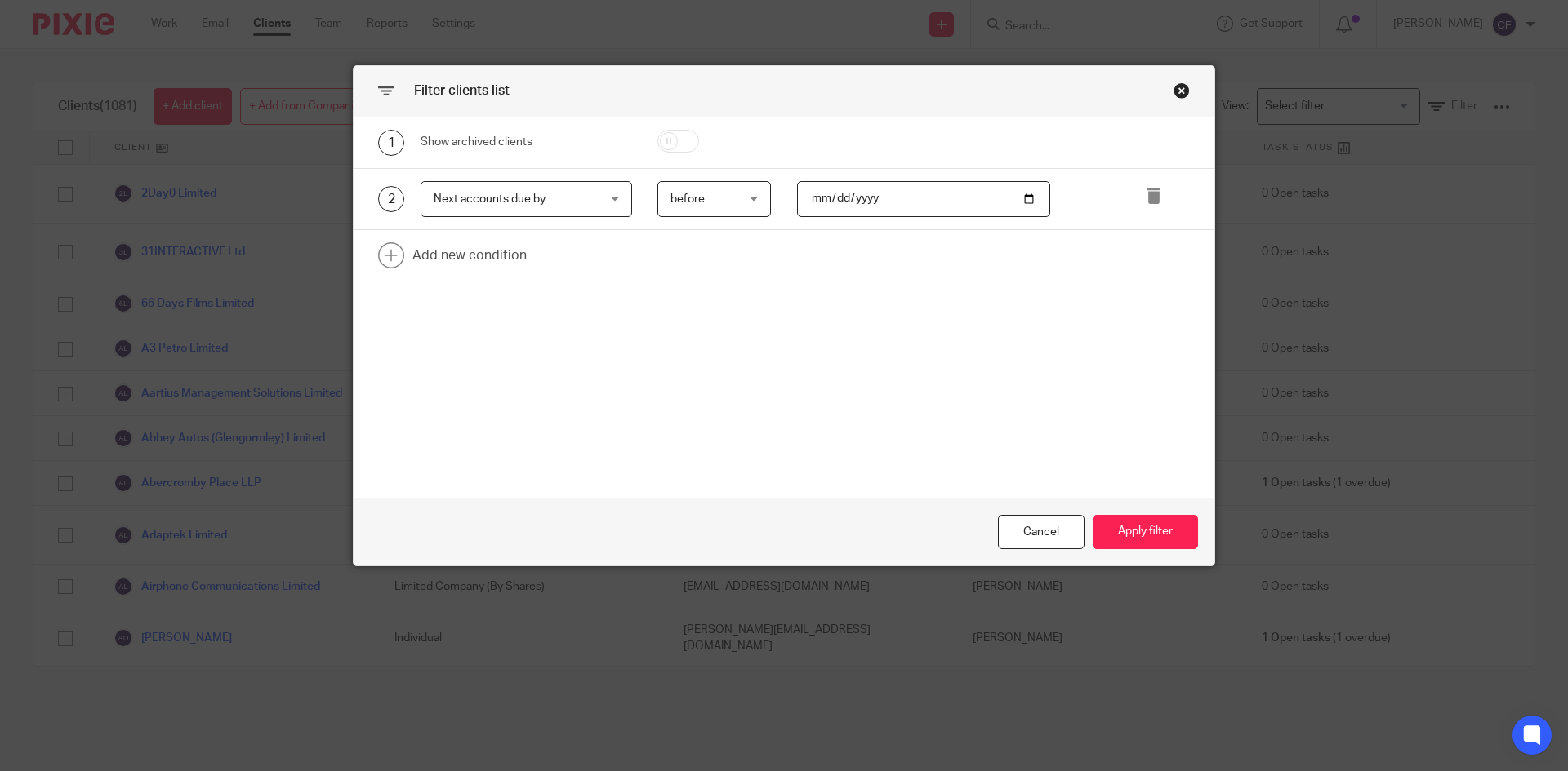
click at [913, 161] on div "1 Show archived clients" at bounding box center [784, 142] width 860 height 51
click at [934, 196] on input "date" at bounding box center [923, 199] width 254 height 37
click at [1018, 197] on input "date" at bounding box center [923, 199] width 254 height 37
click at [1025, 204] on input "date" at bounding box center [923, 199] width 254 height 37
type input "[DATE]"
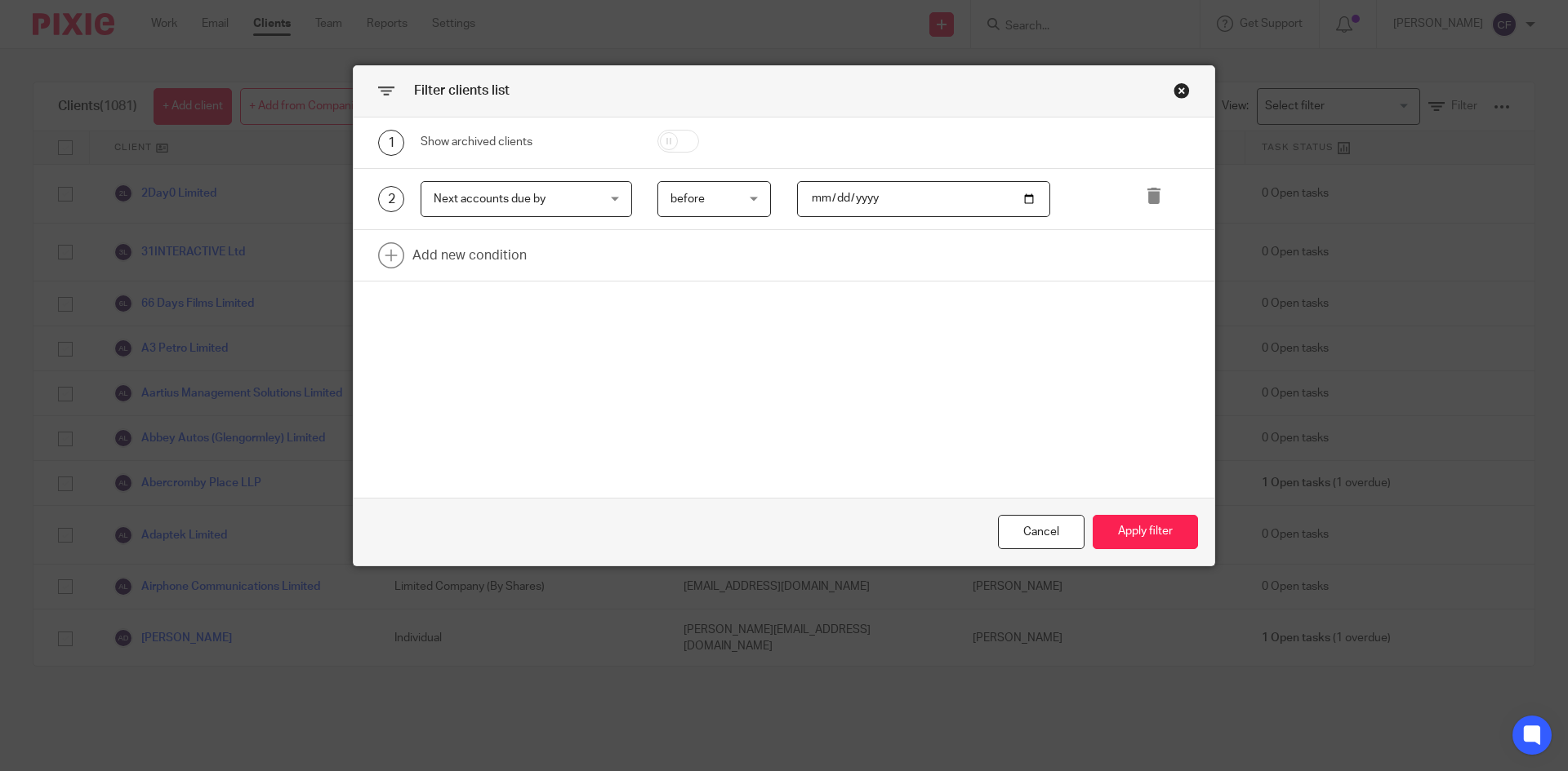
click at [1139, 532] on button "Apply filter" at bounding box center [1145, 532] width 106 height 35
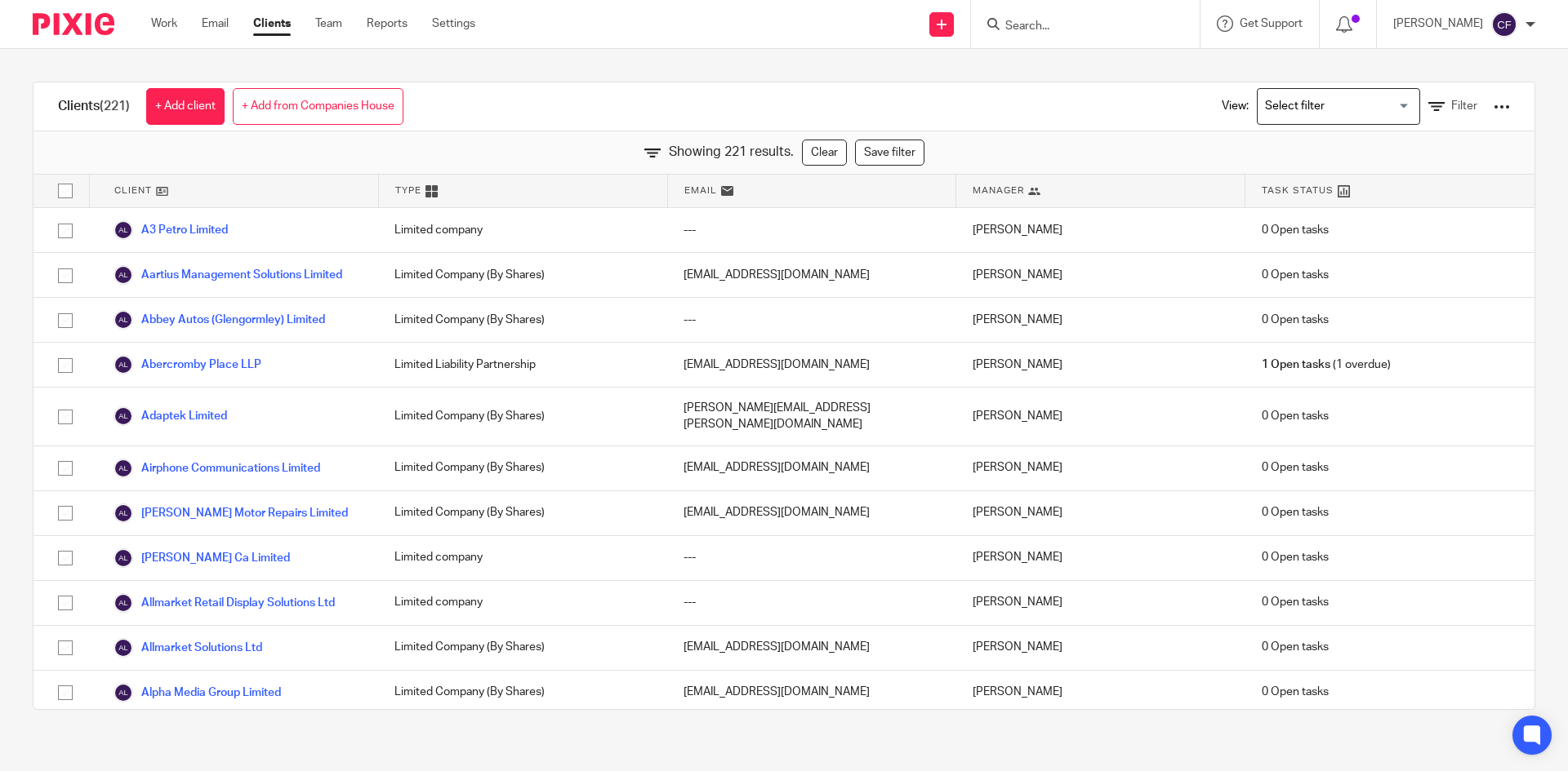
click at [871, 155] on link "Save filter" at bounding box center [890, 153] width 70 height 26
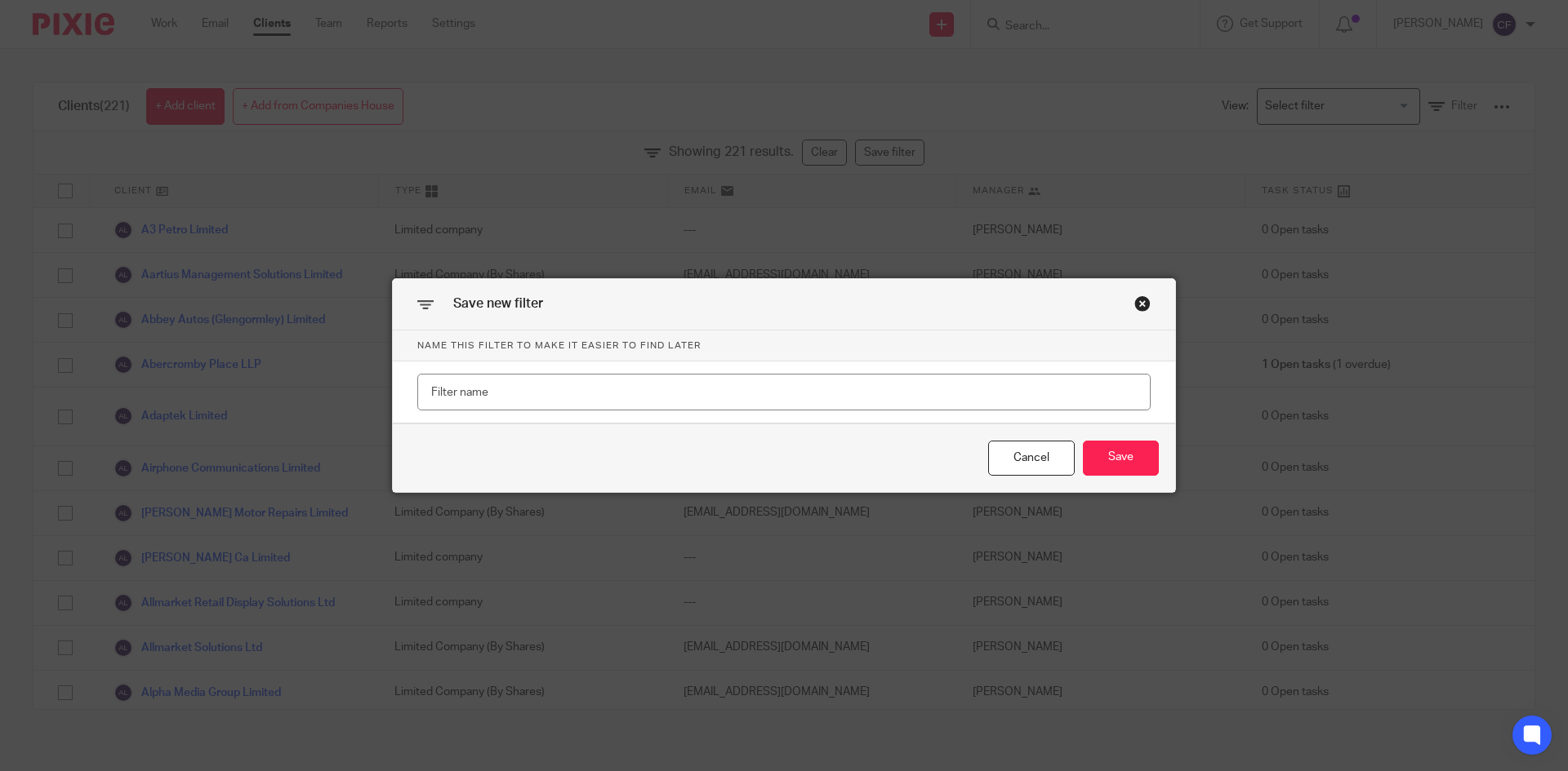
click at [423, 386] on input "text" at bounding box center [784, 392] width 734 height 37
type input "[DATE]"
click at [1091, 443] on button "Save" at bounding box center [1120, 458] width 76 height 35
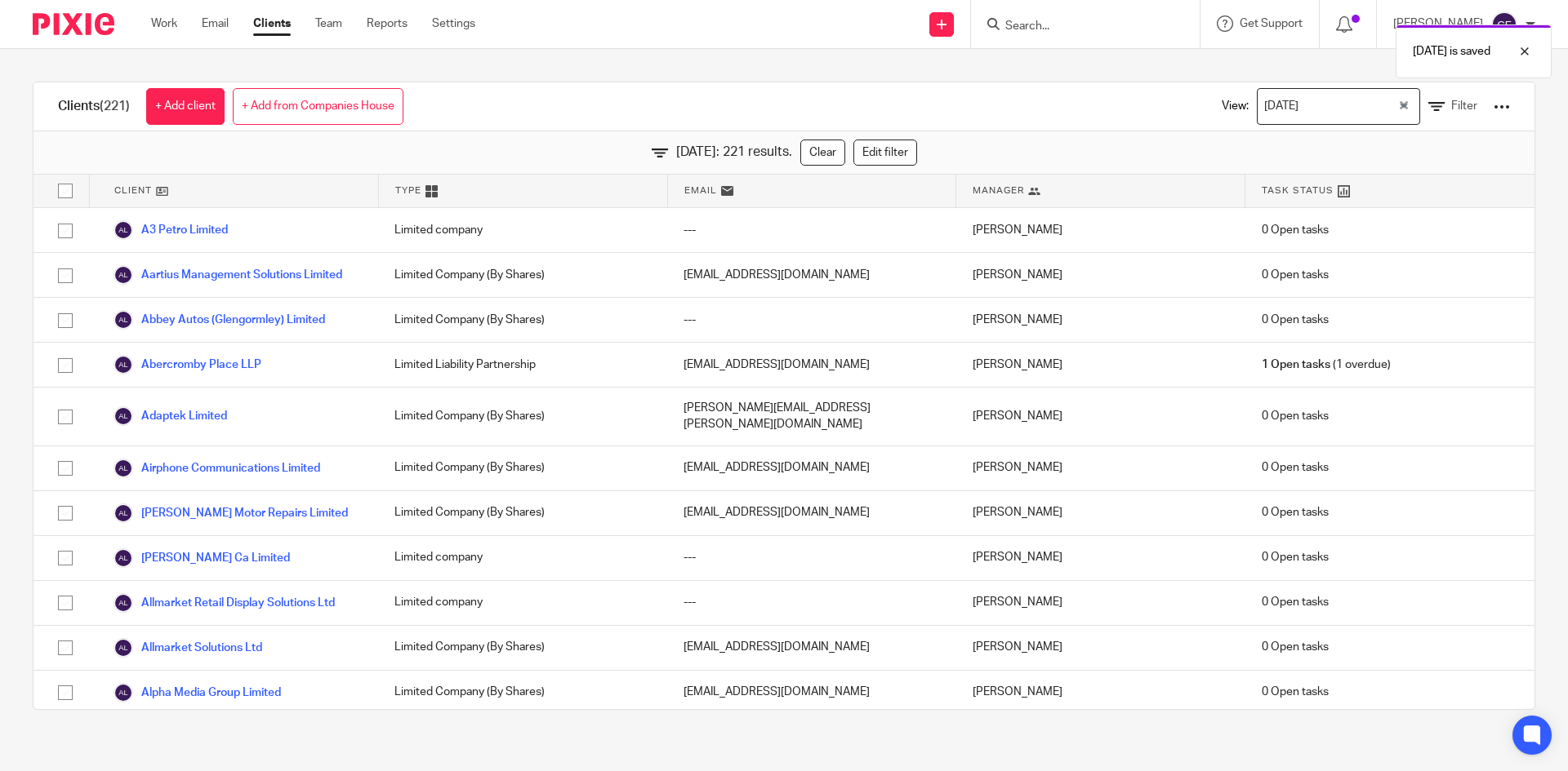
click at [1493, 105] on div at bounding box center [1501, 106] width 16 height 16
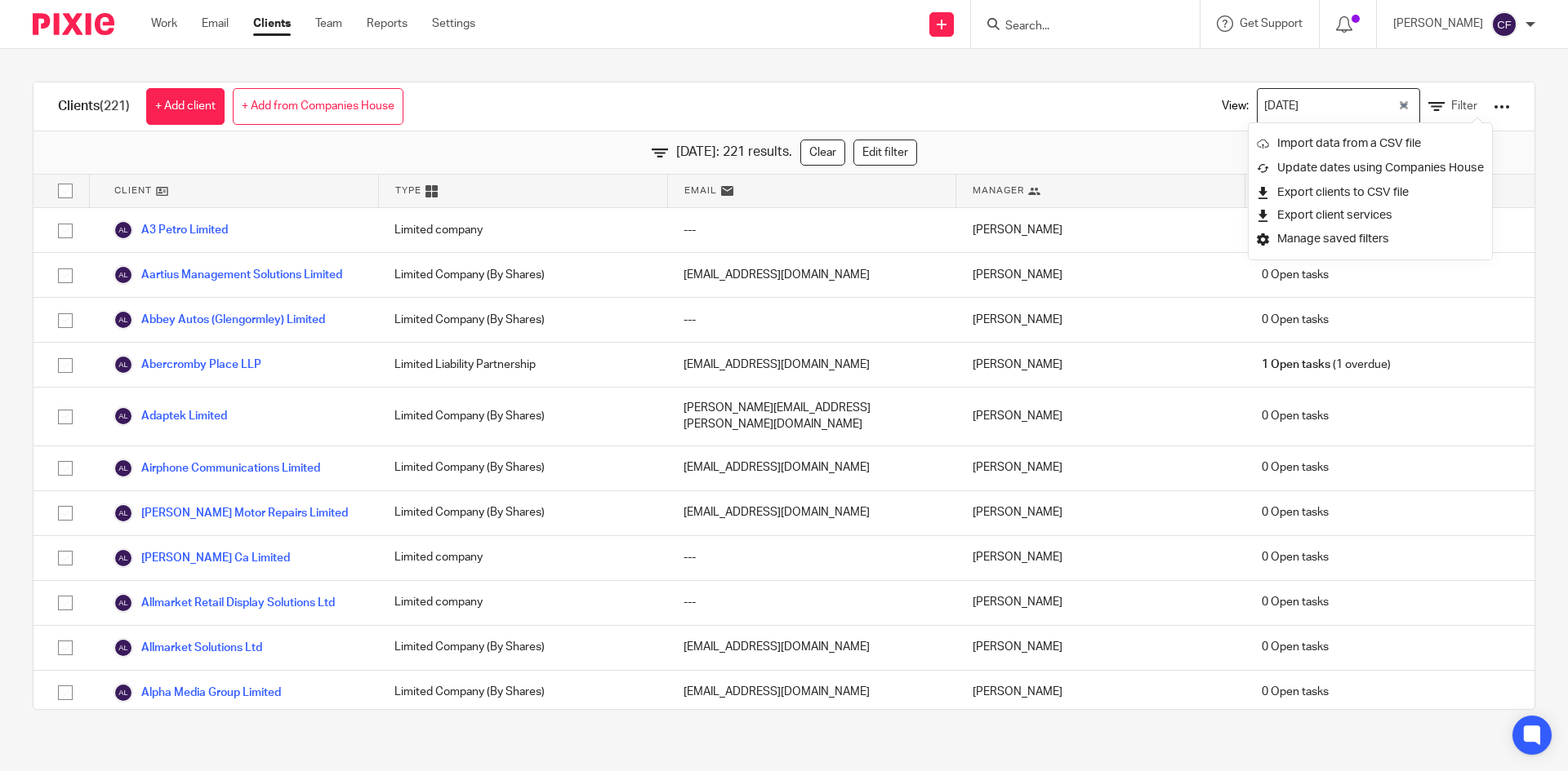
click at [1338, 194] on link "Export clients to CSV file" at bounding box center [1370, 192] width 227 height 24
